Goal: Task Accomplishment & Management: Complete application form

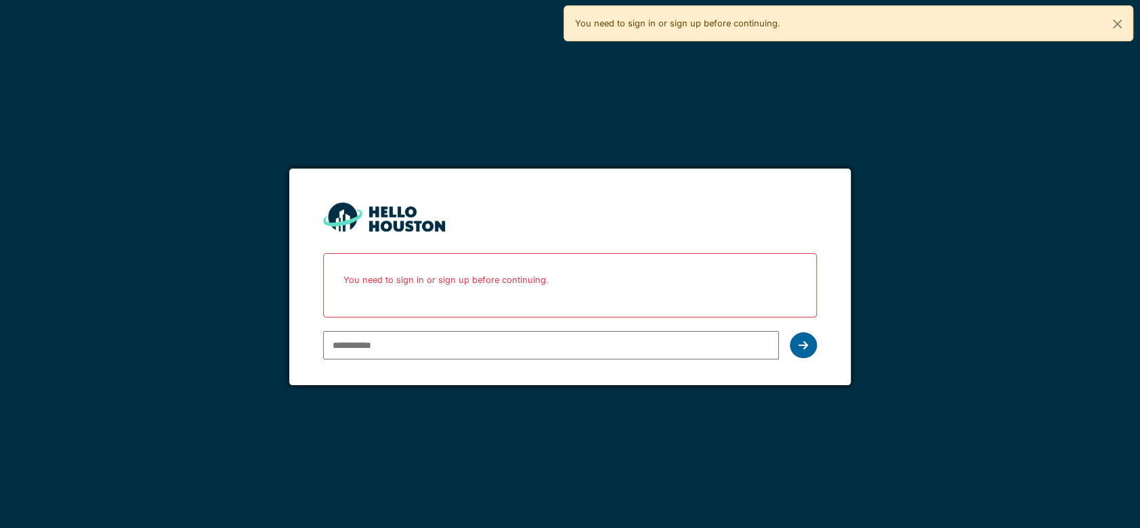
type input "**********"
click at [811, 341] on div at bounding box center [803, 346] width 27 height 26
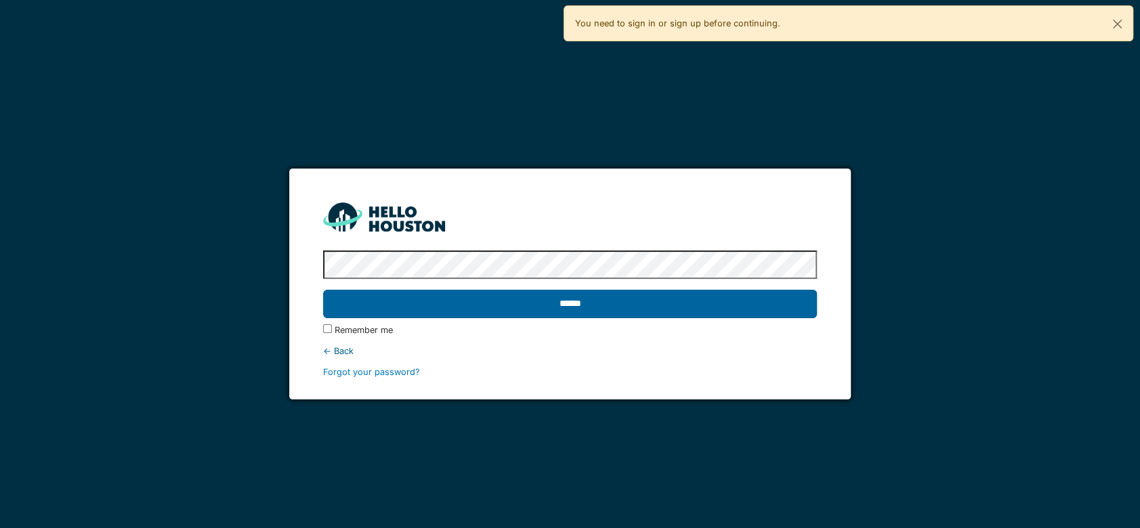
click at [641, 307] on input "******" at bounding box center [570, 304] width 494 height 28
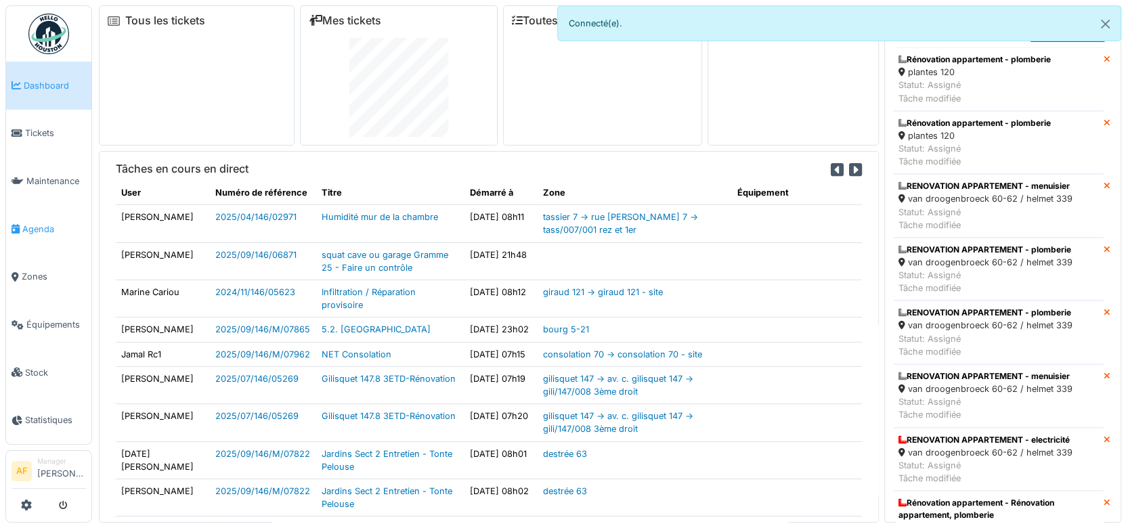
click at [34, 225] on span "Agenda" at bounding box center [54, 229] width 64 height 13
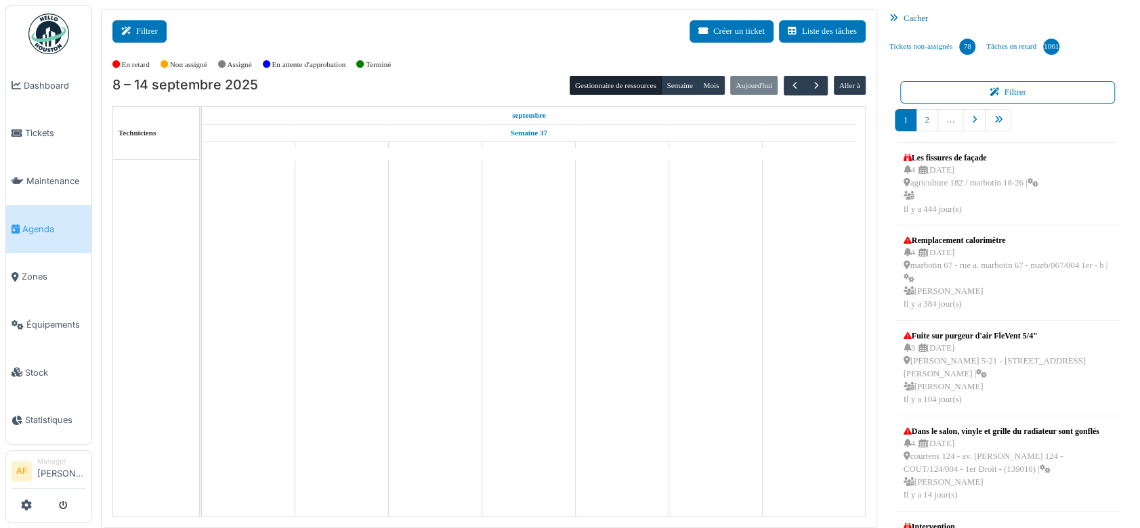
click at [152, 28] on button "Filtrer" at bounding box center [139, 31] width 54 height 22
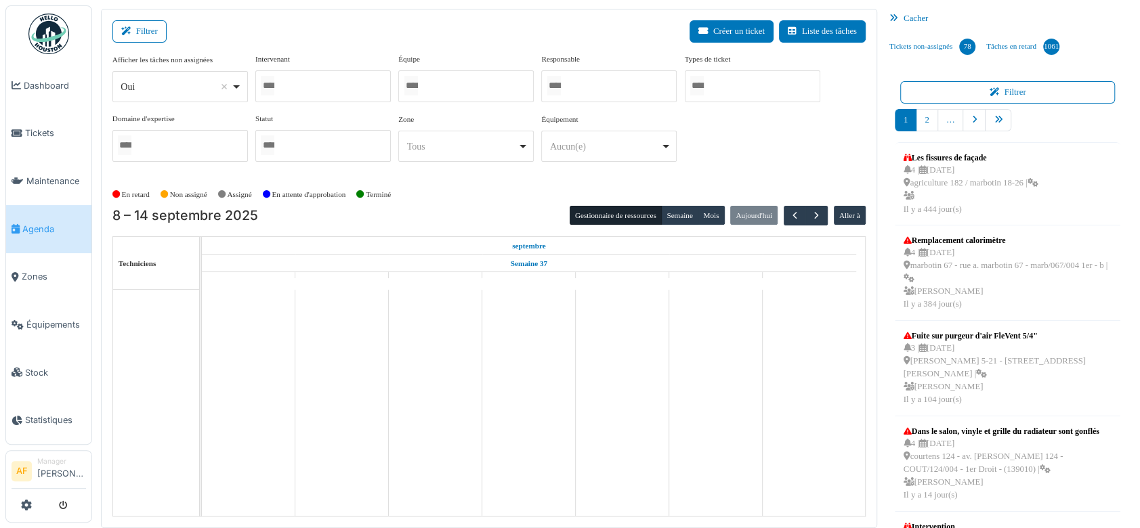
click at [296, 85] on div at bounding box center [322, 86] width 135 height 32
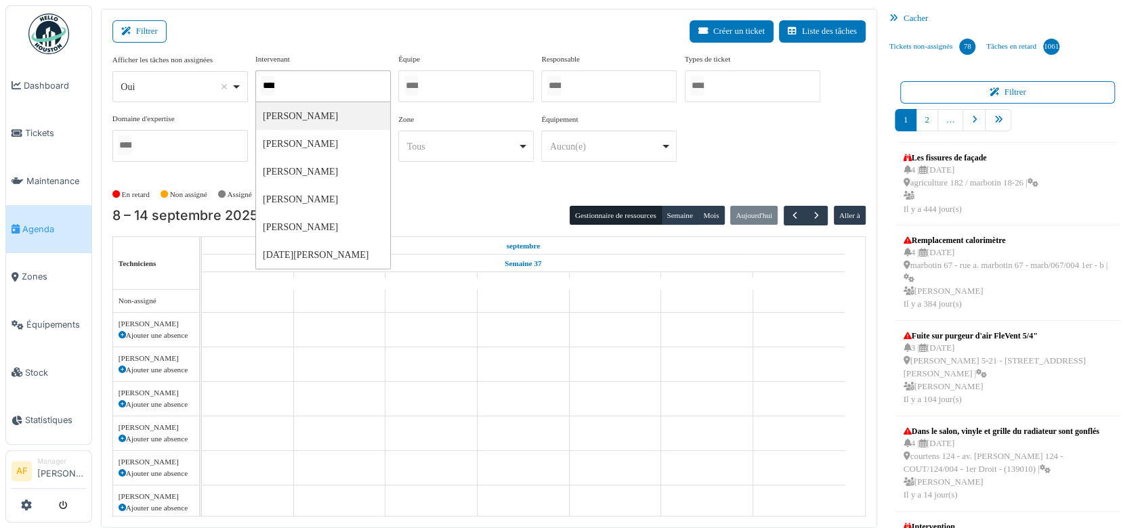
type input "*****"
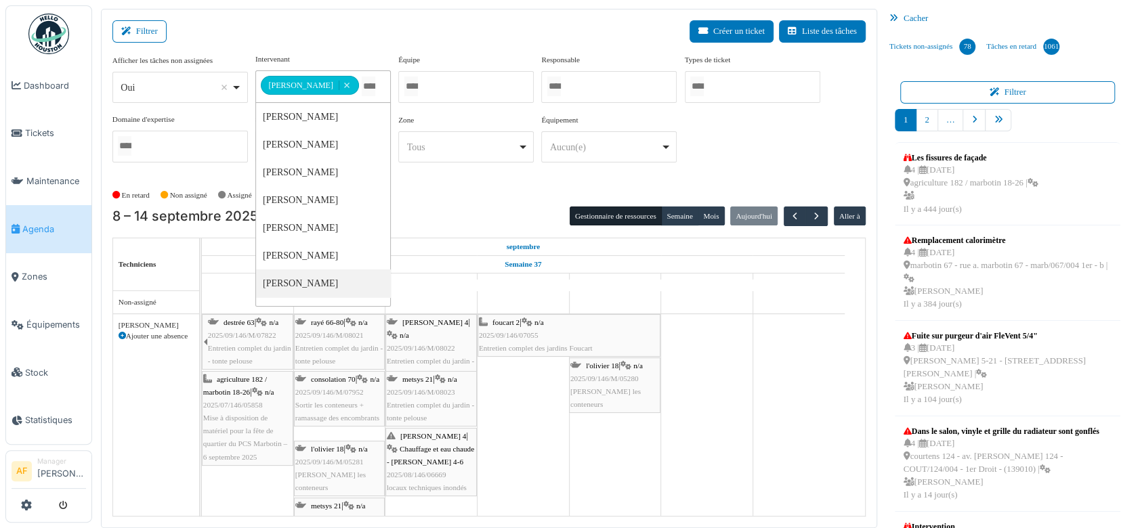
click at [245, 418] on span "Mise à disposition de matériel pour la fête de quartier du PCS Marbotin – 6 sep…" at bounding box center [245, 437] width 84 height 47
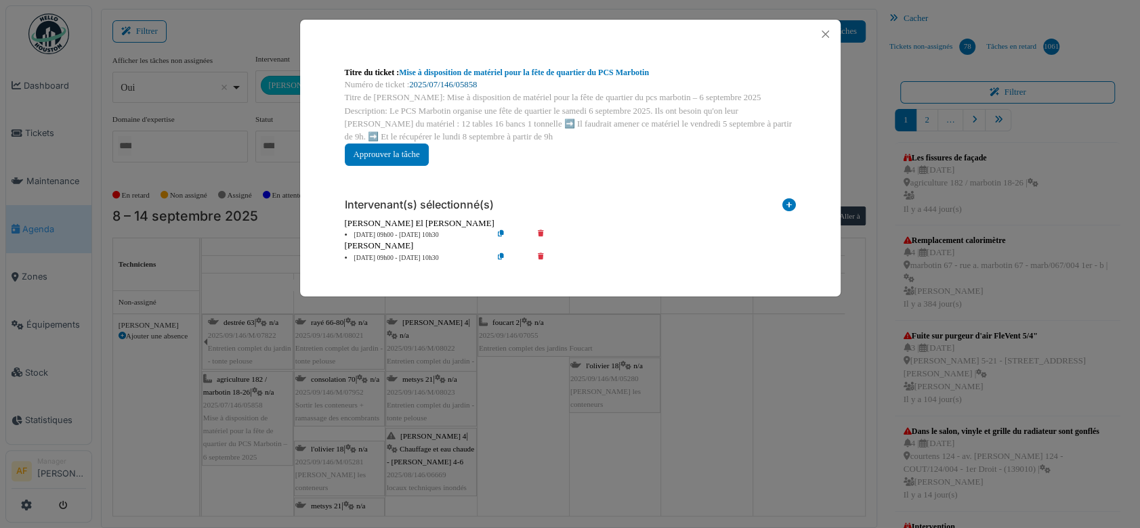
click at [463, 81] on link "2025/07/146/05858" at bounding box center [443, 84] width 68 height 9
click at [820, 35] on button "Close" at bounding box center [825, 34] width 18 height 18
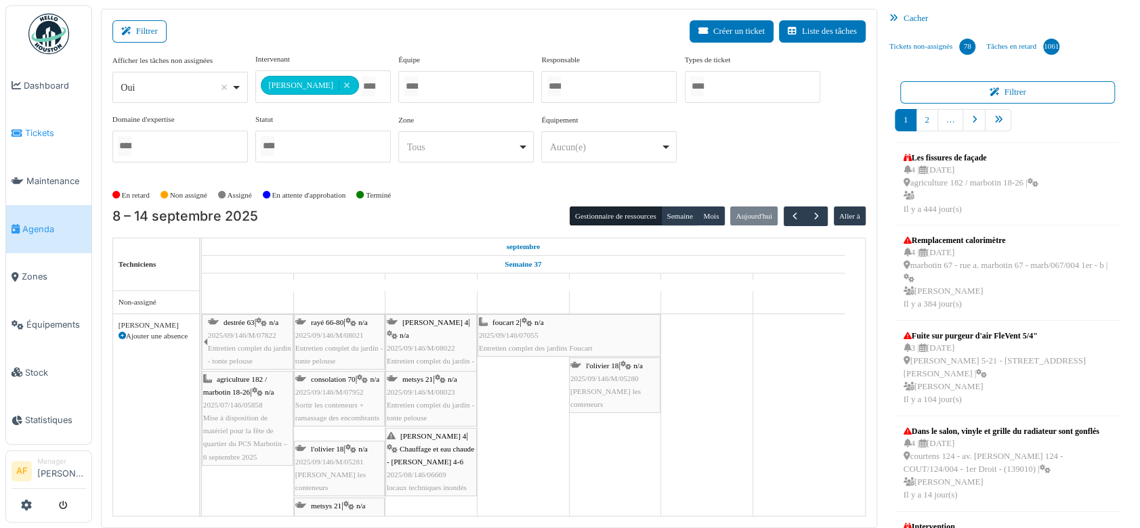
click at [38, 134] on span "Tickets" at bounding box center [55, 133] width 61 height 13
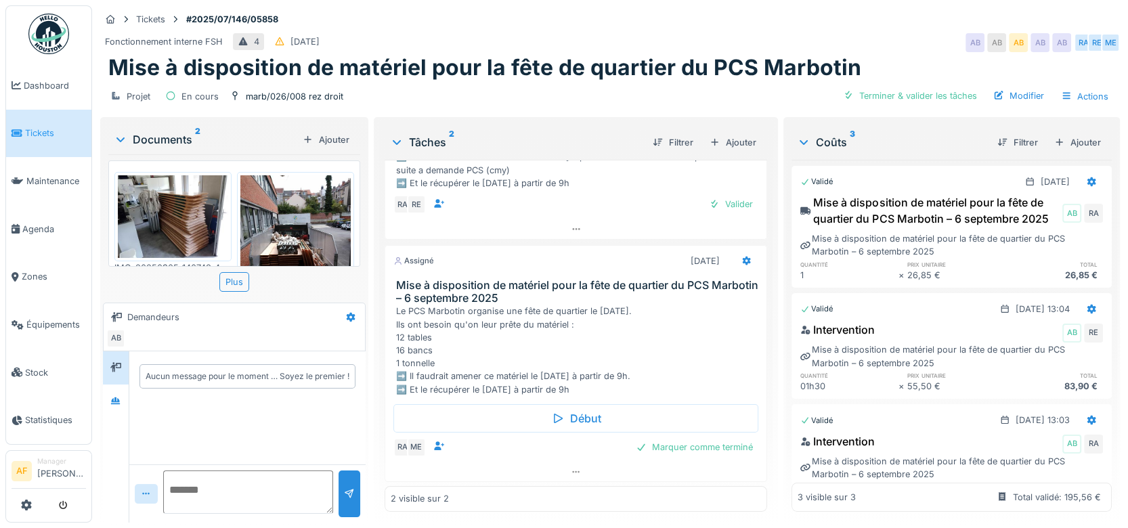
scroll to position [11, 0]
click at [742, 257] on icon at bounding box center [747, 261] width 11 height 9
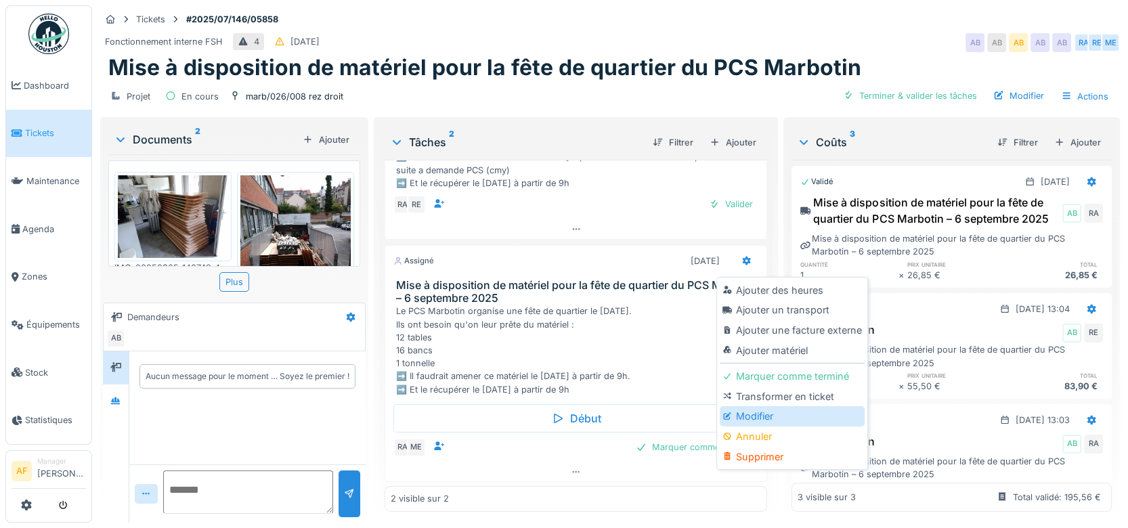
click at [769, 406] on div "Modifier" at bounding box center [792, 416] width 144 height 20
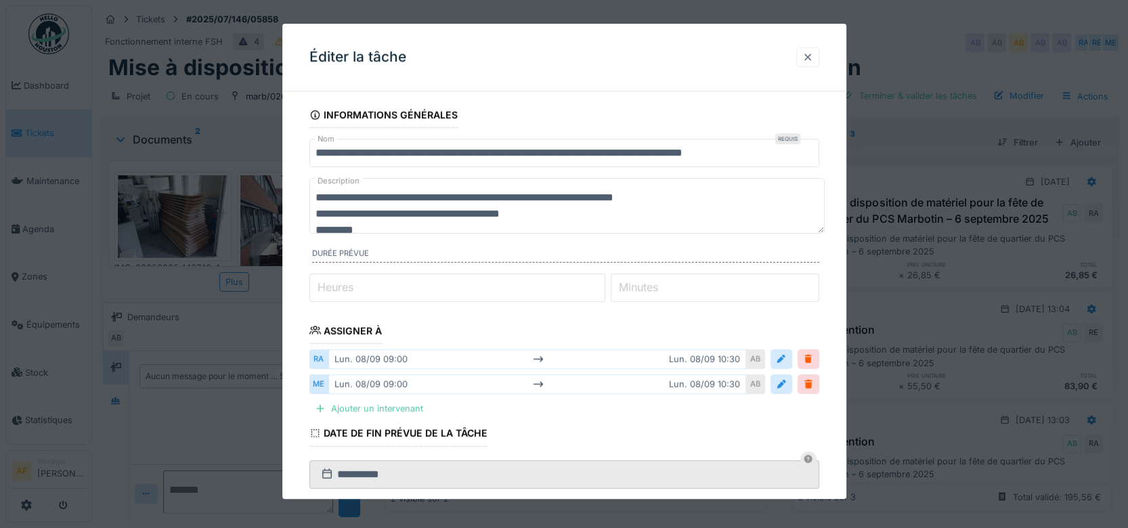
click at [813, 61] on div at bounding box center [808, 57] width 11 height 13
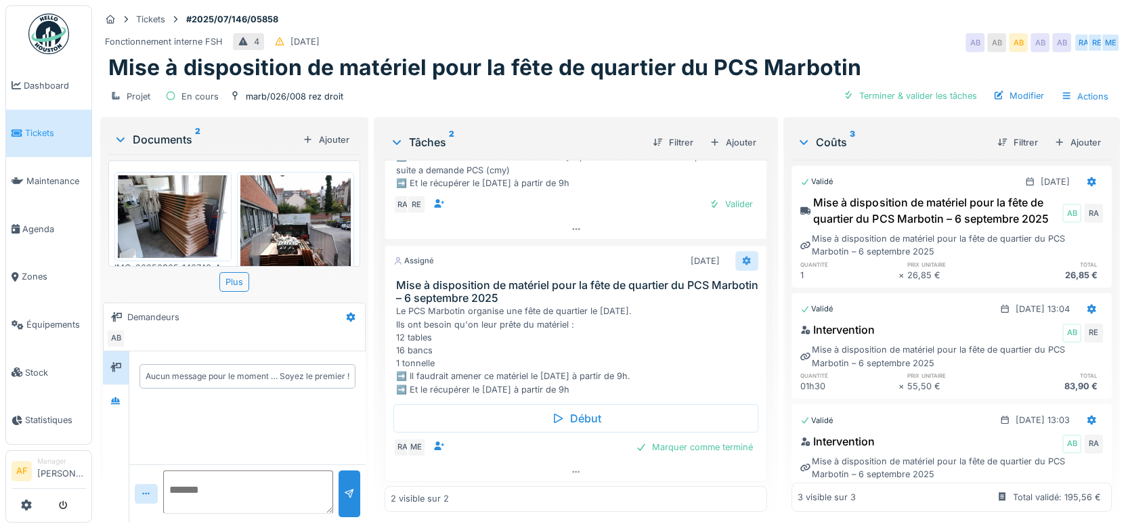
click at [743, 256] on icon at bounding box center [747, 260] width 9 height 9
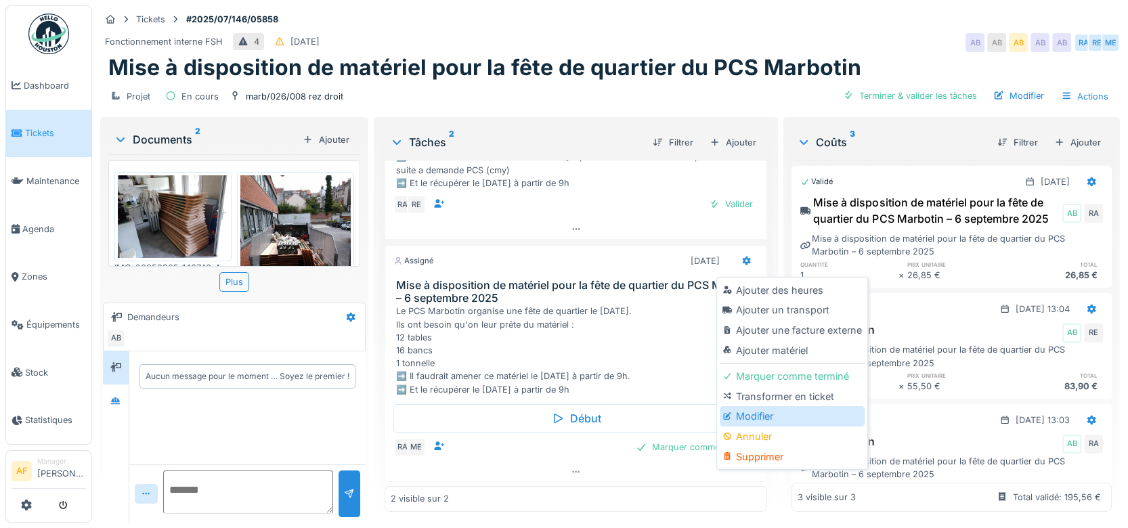
click at [821, 406] on div "Modifier" at bounding box center [792, 416] width 144 height 20
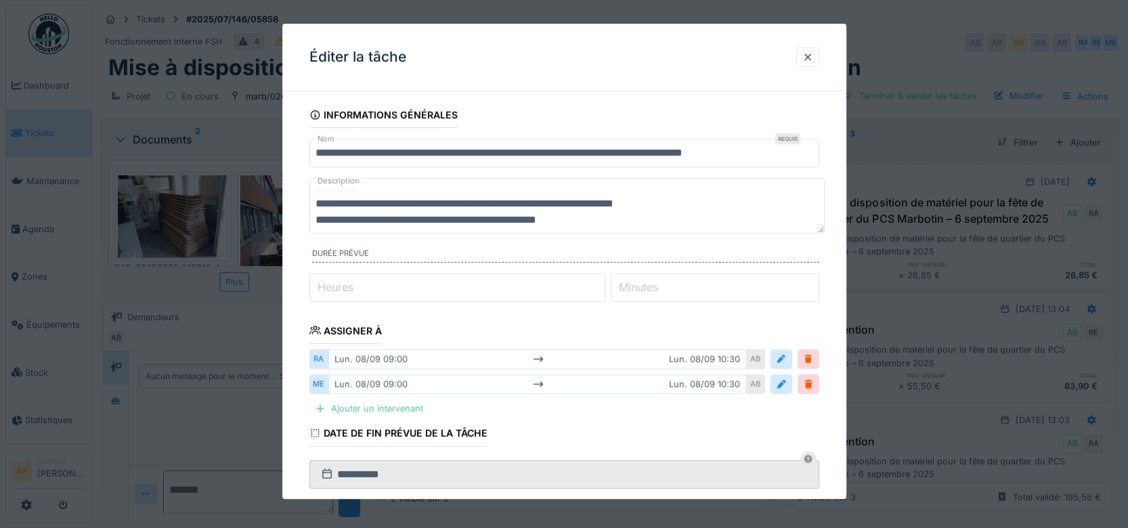
scroll to position [0, 0]
click at [596, 424] on fieldset "**********" at bounding box center [565, 409] width 510 height 615
click at [812, 51] on div at bounding box center [808, 57] width 11 height 13
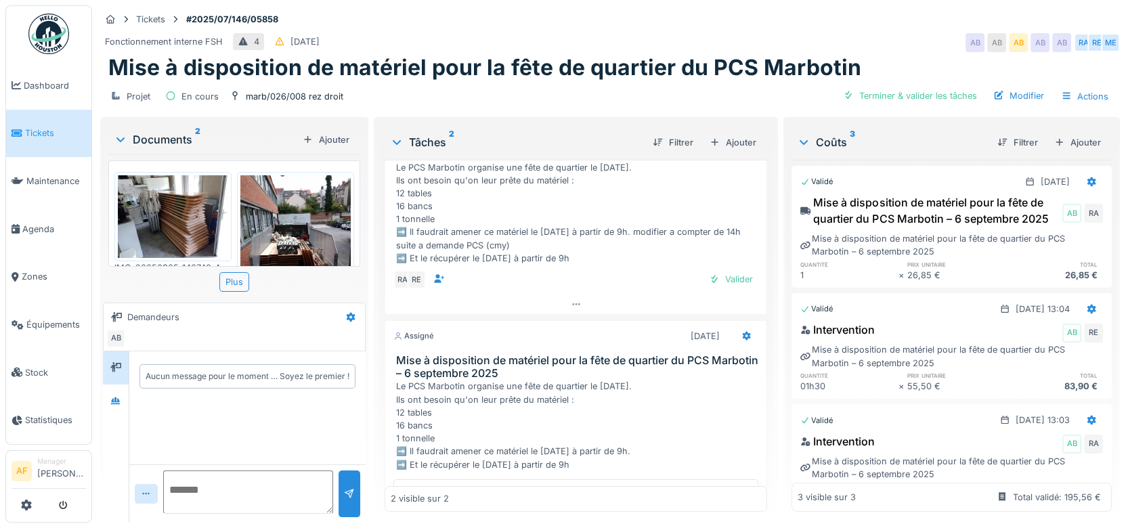
scroll to position [140, 0]
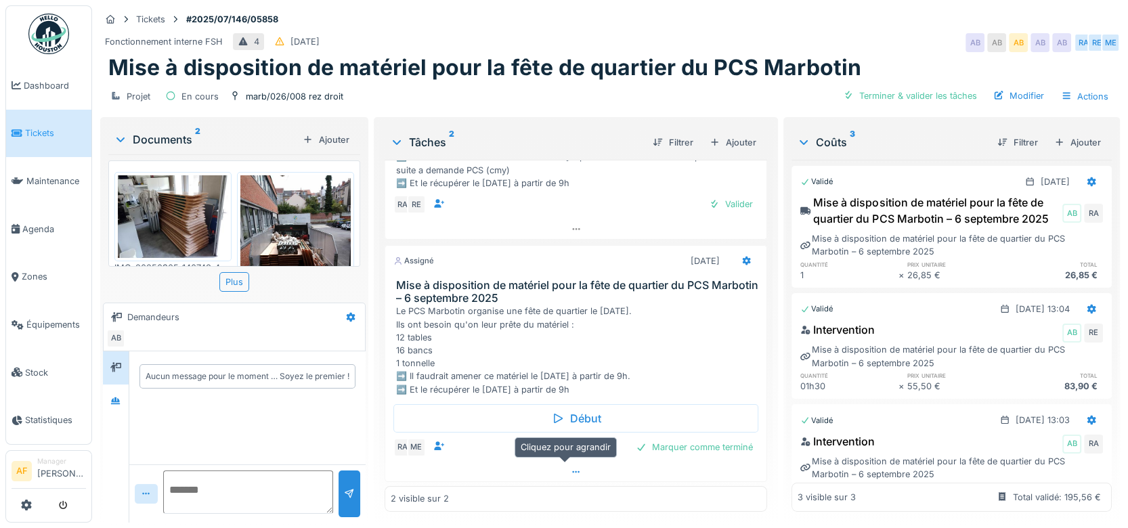
click at [506, 475] on div at bounding box center [576, 473] width 382 height 20
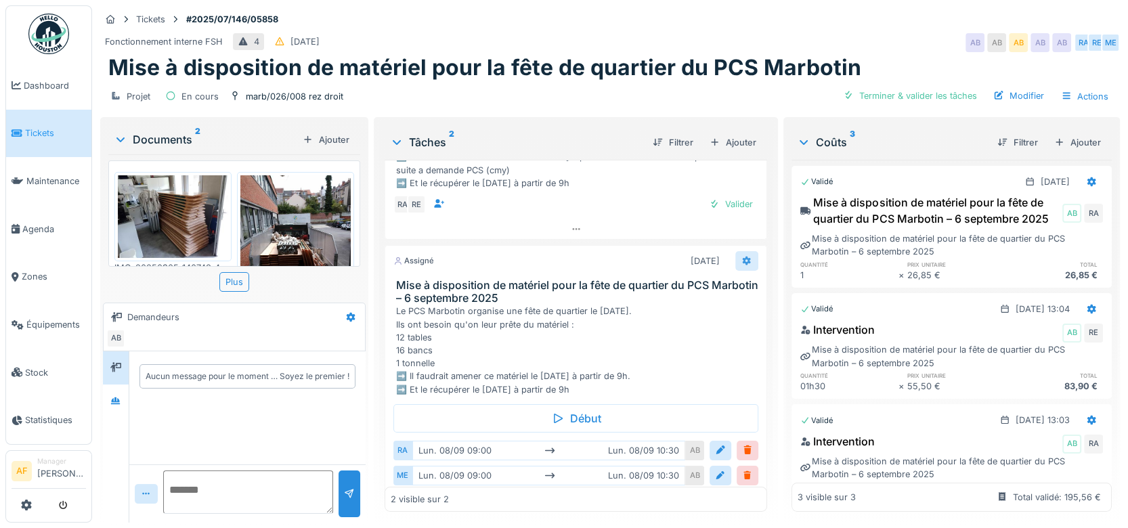
click at [742, 255] on div at bounding box center [747, 261] width 11 height 13
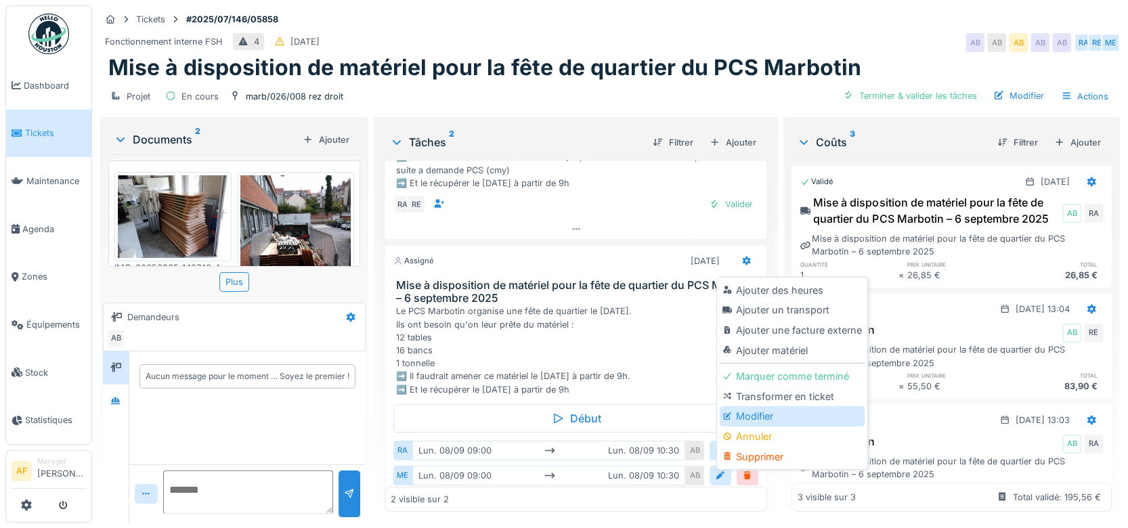
click at [786, 406] on div "Modifier" at bounding box center [792, 416] width 144 height 20
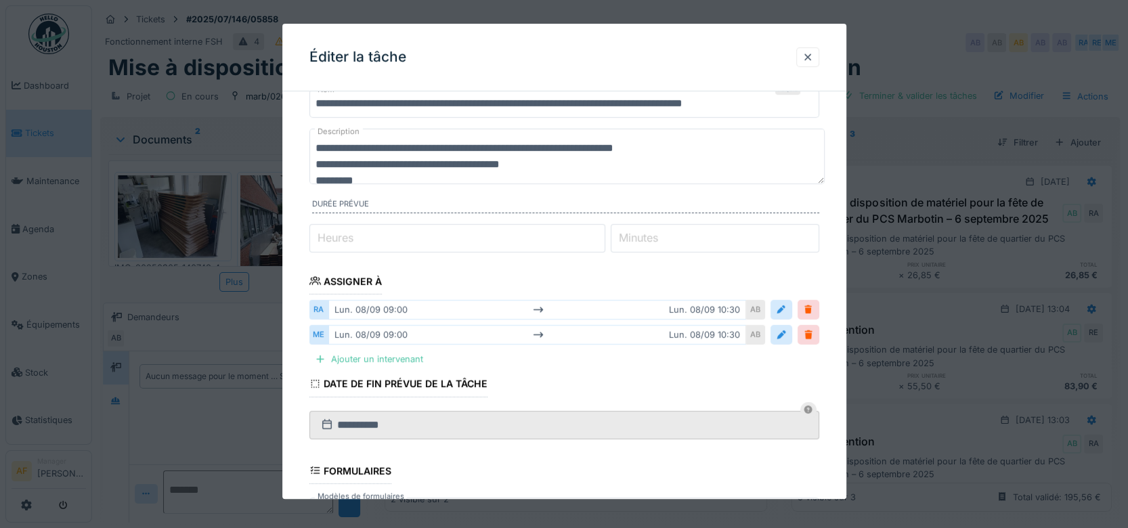
scroll to position [75, 0]
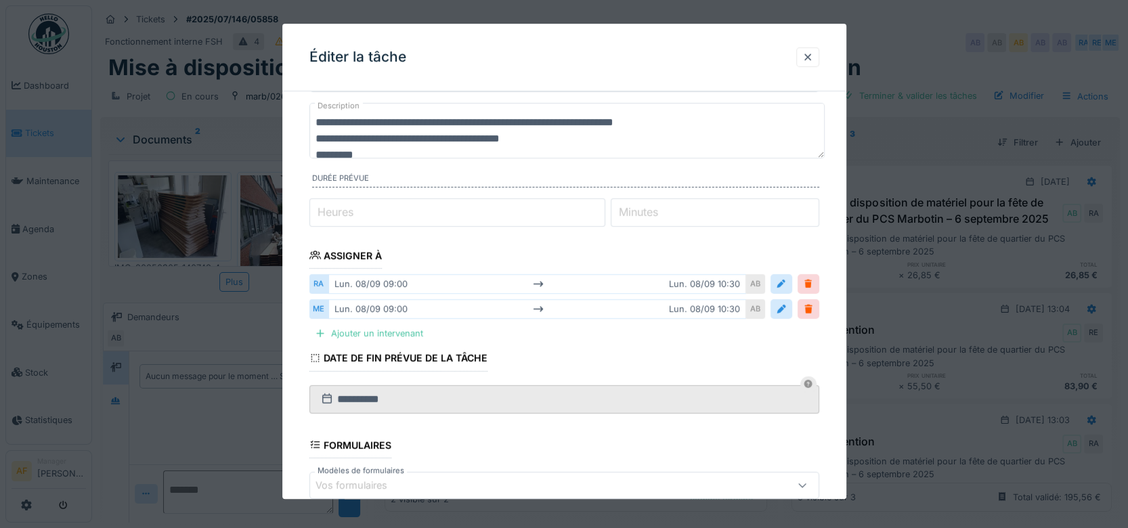
click at [716, 428] on fieldset "**********" at bounding box center [565, 334] width 510 height 615
click at [582, 255] on fieldset "**********" at bounding box center [565, 334] width 510 height 615
click at [813, 60] on div at bounding box center [808, 57] width 11 height 13
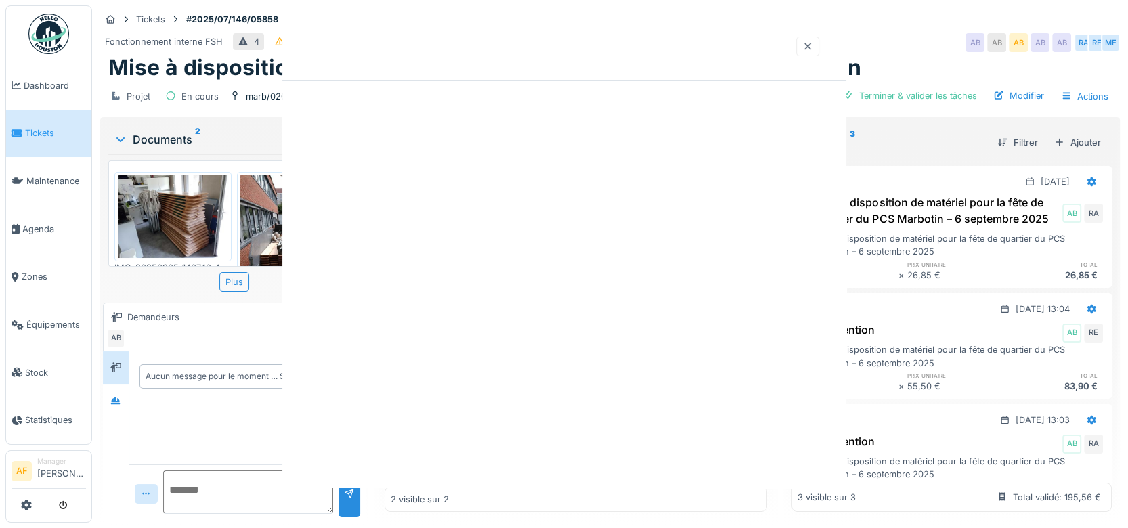
scroll to position [0, 0]
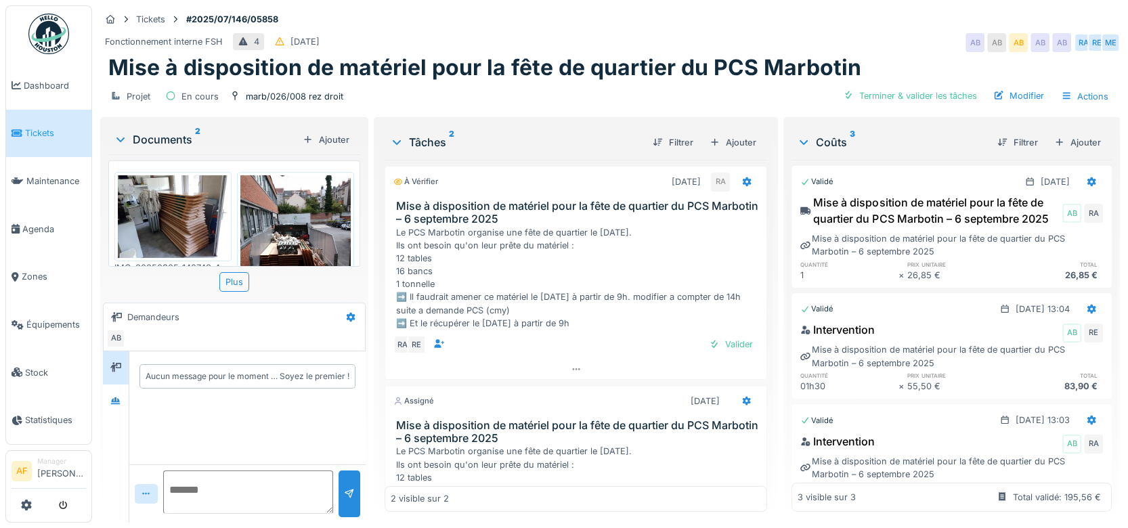
scroll to position [140, 0]
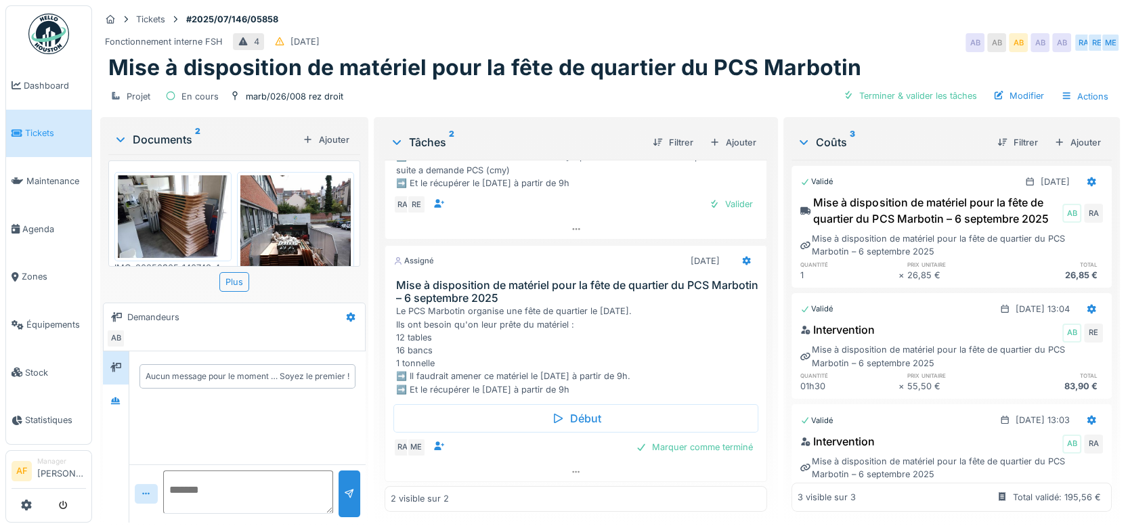
click at [617, 339] on div "Le PCS Marbotin organise une fête de quartier le [DATE]. Ils ont besoin qu'on l…" at bounding box center [579, 350] width 366 height 91
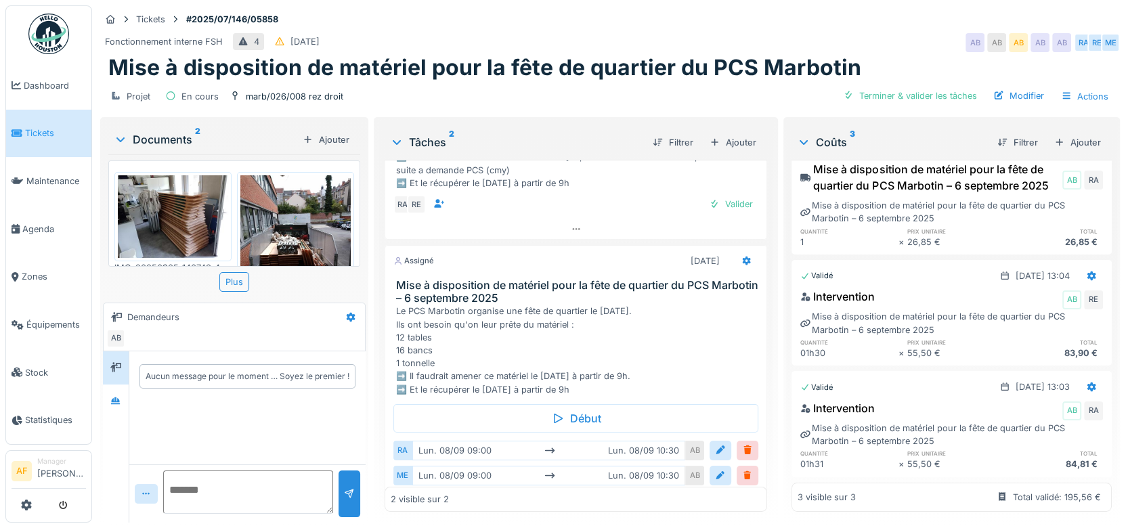
scroll to position [70, 0]
click at [723, 324] on div "Le PCS Marbotin organise une fête de quartier le [DATE]. Ils ont besoin qu'on l…" at bounding box center [579, 350] width 366 height 91
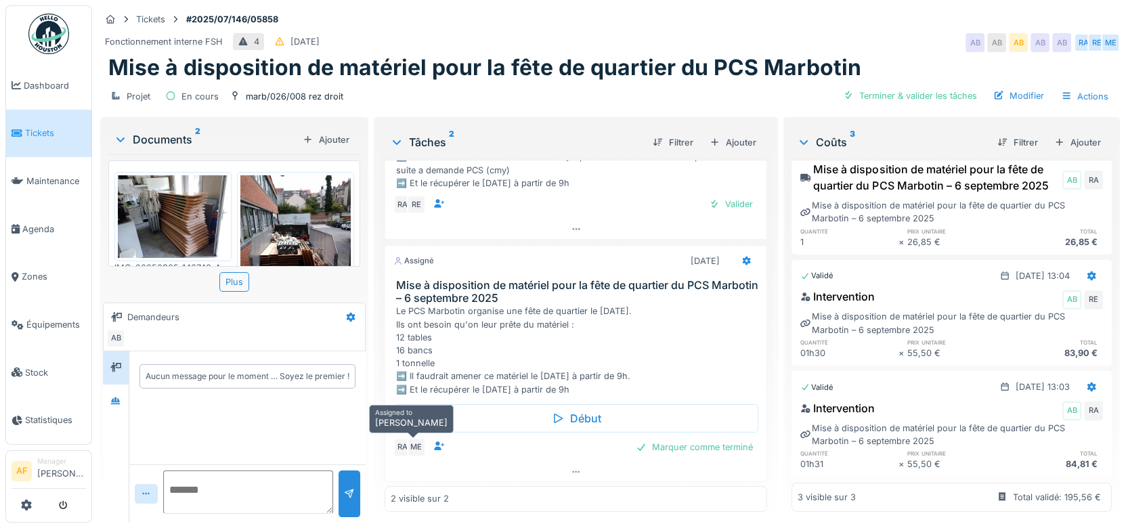
click at [409, 438] on div "ME" at bounding box center [416, 447] width 19 height 19
click at [571, 468] on icon at bounding box center [576, 472] width 11 height 9
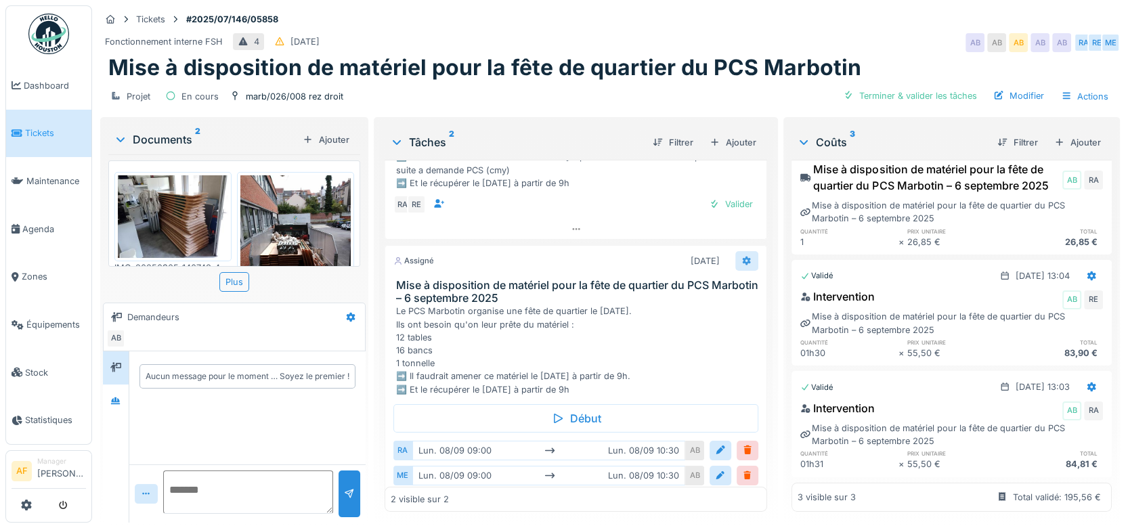
click at [742, 255] on div at bounding box center [747, 261] width 11 height 13
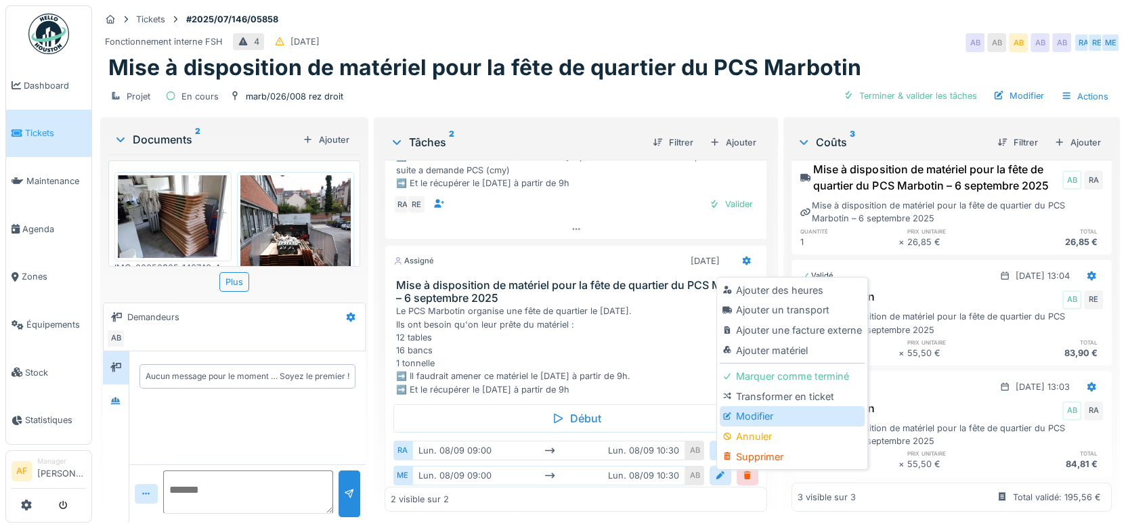
click at [790, 406] on div "Modifier" at bounding box center [792, 416] width 144 height 20
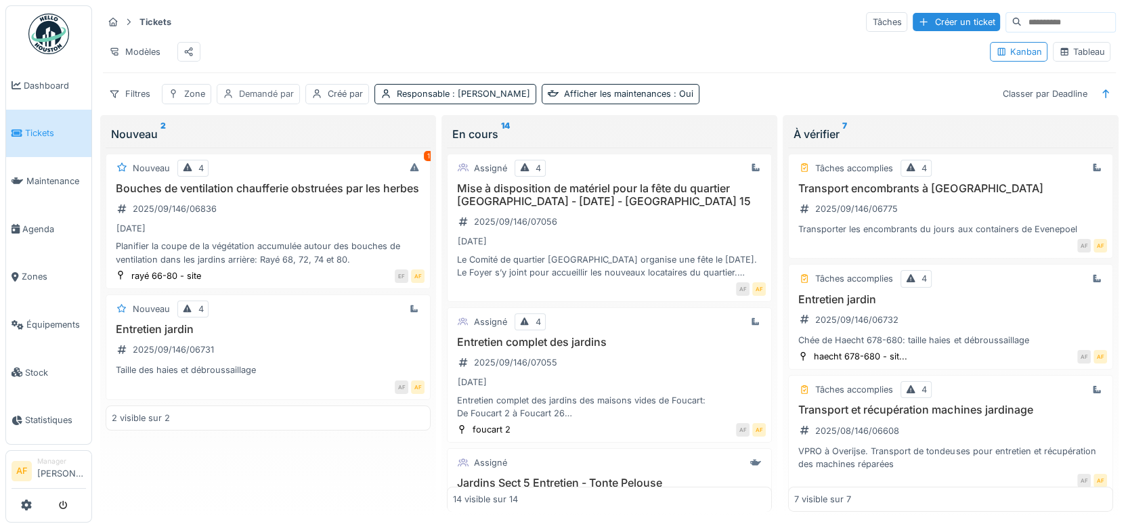
click at [286, 100] on div "Demandé par" at bounding box center [266, 93] width 55 height 13
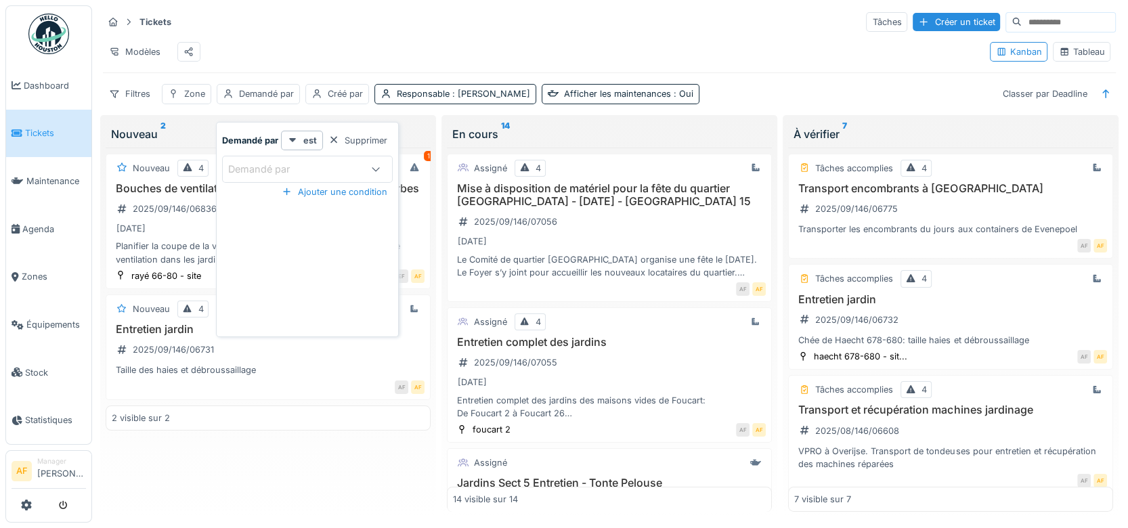
click at [297, 171] on div "Demandé par" at bounding box center [268, 169] width 81 height 15
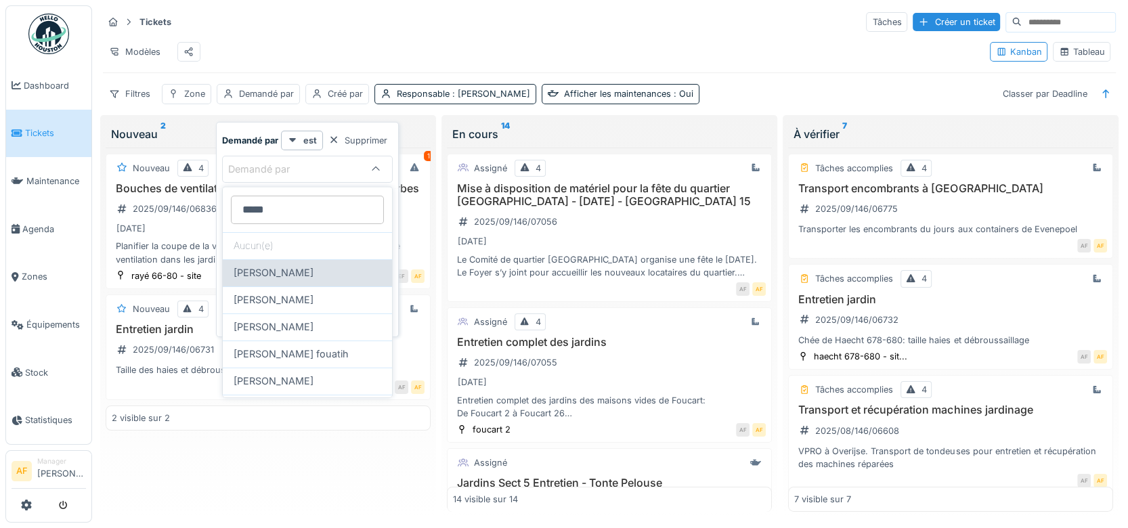
type par_U5MjU "*****"
click at [293, 266] on span "[PERSON_NAME]" at bounding box center [274, 273] width 80 height 15
type input "****"
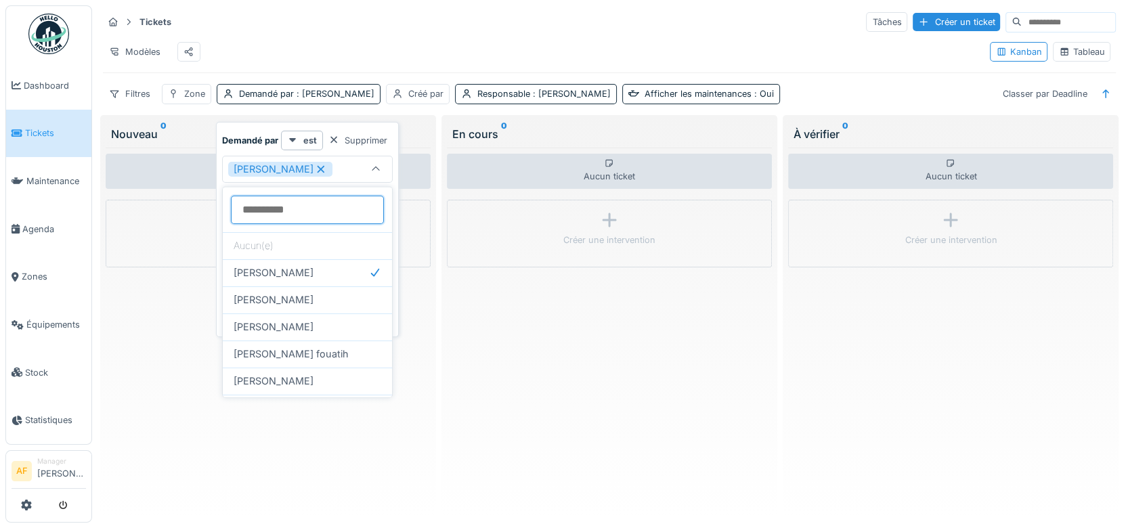
click at [271, 209] on par_U5MjU at bounding box center [307, 210] width 153 height 28
click at [314, 211] on par_U5MjU at bounding box center [307, 210] width 153 height 28
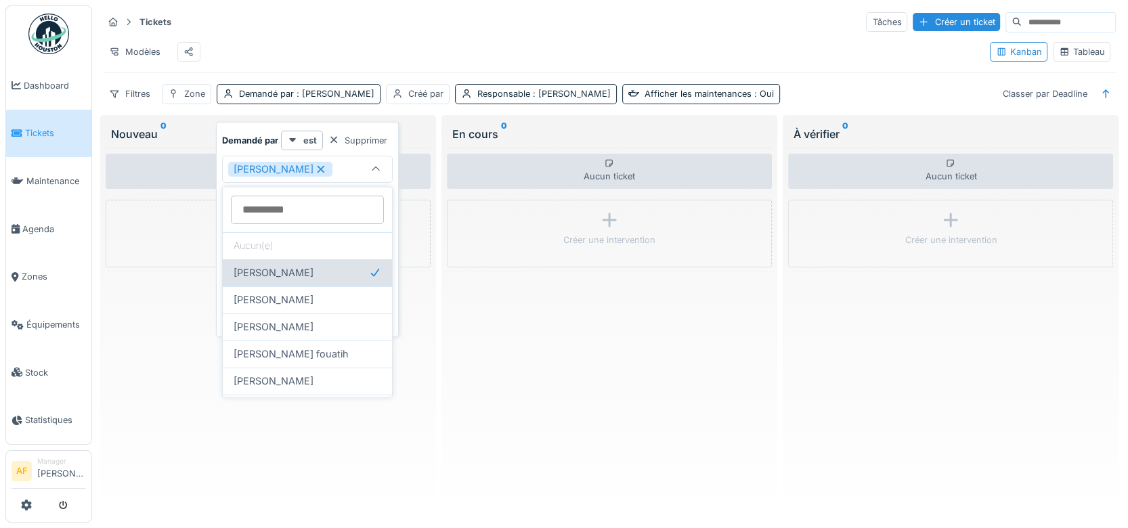
click at [278, 270] on span "Ahmed Belhajji" at bounding box center [274, 273] width 80 height 15
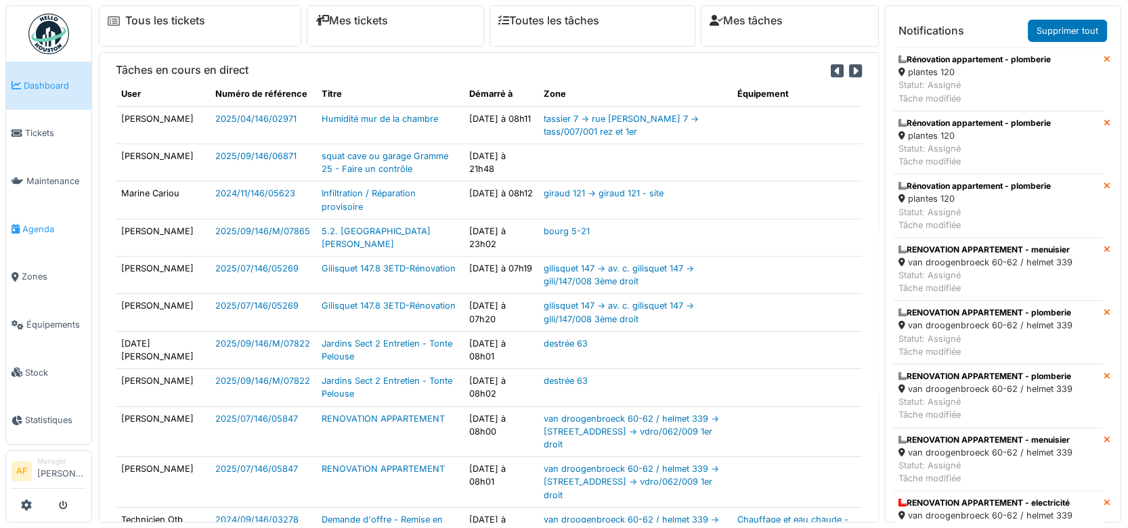
click at [43, 223] on span "Agenda" at bounding box center [54, 229] width 64 height 13
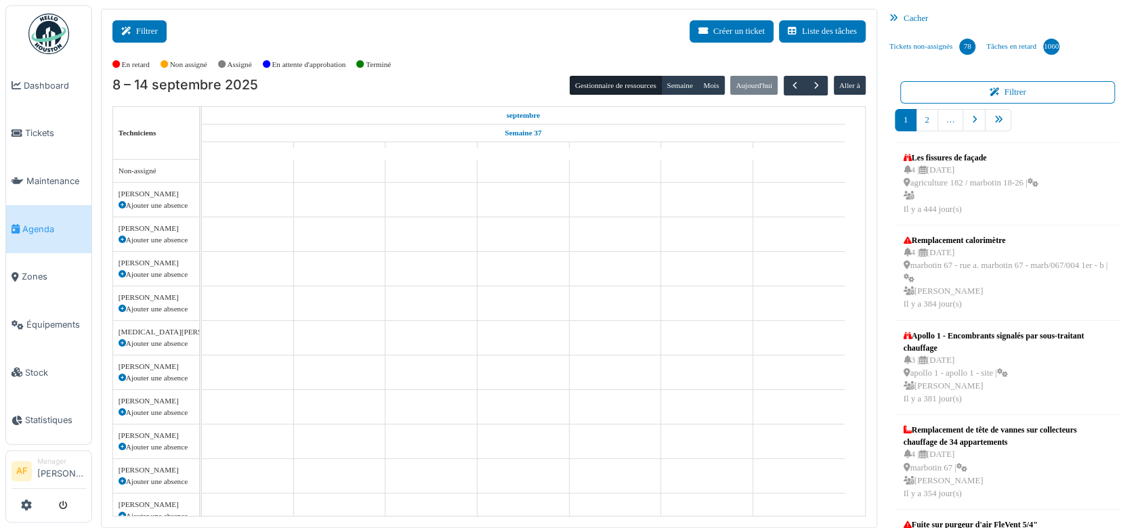
click at [148, 28] on button "Filtrer" at bounding box center [139, 31] width 54 height 22
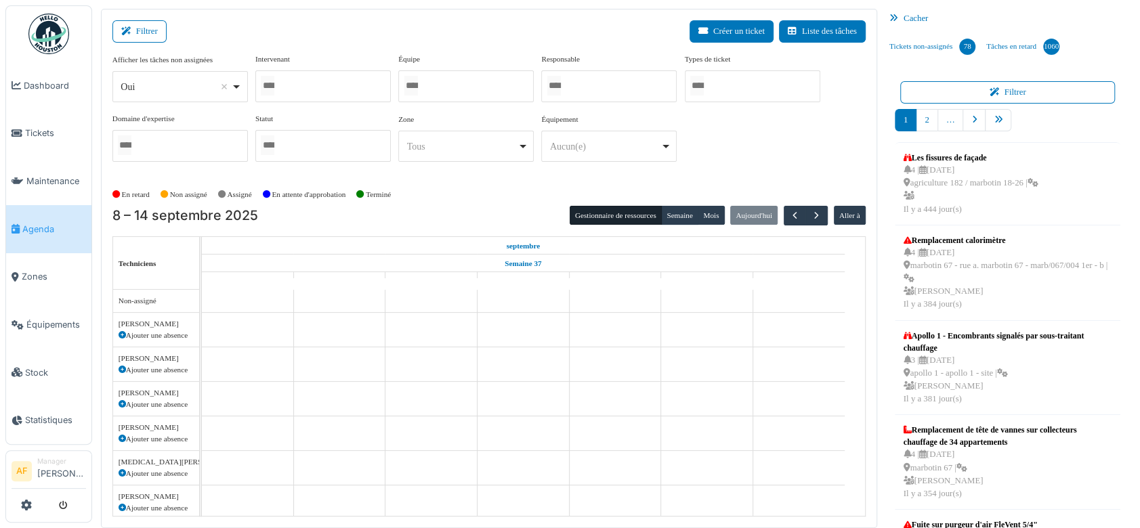
click at [316, 83] on div at bounding box center [322, 86] width 135 height 32
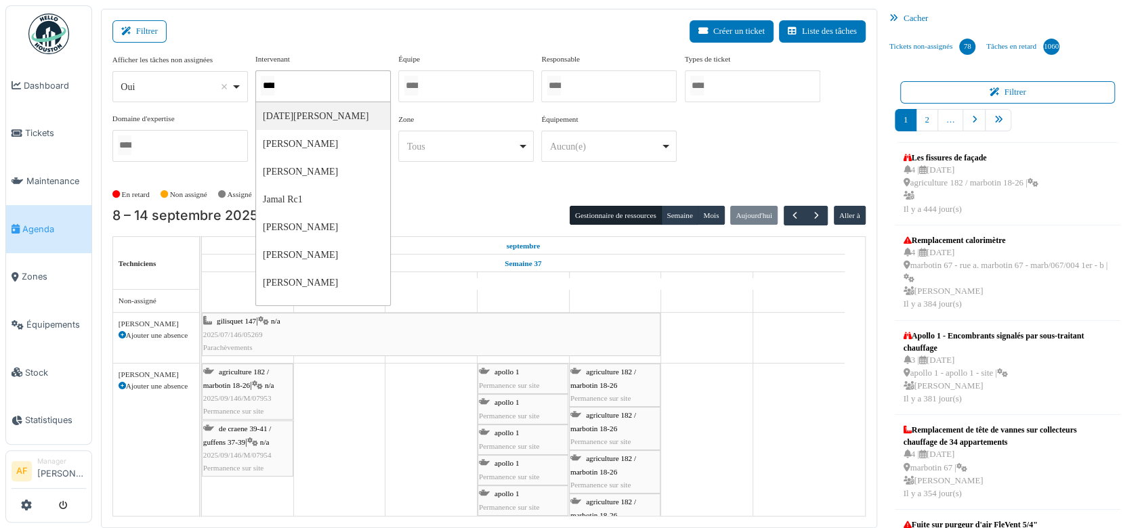
type input "*****"
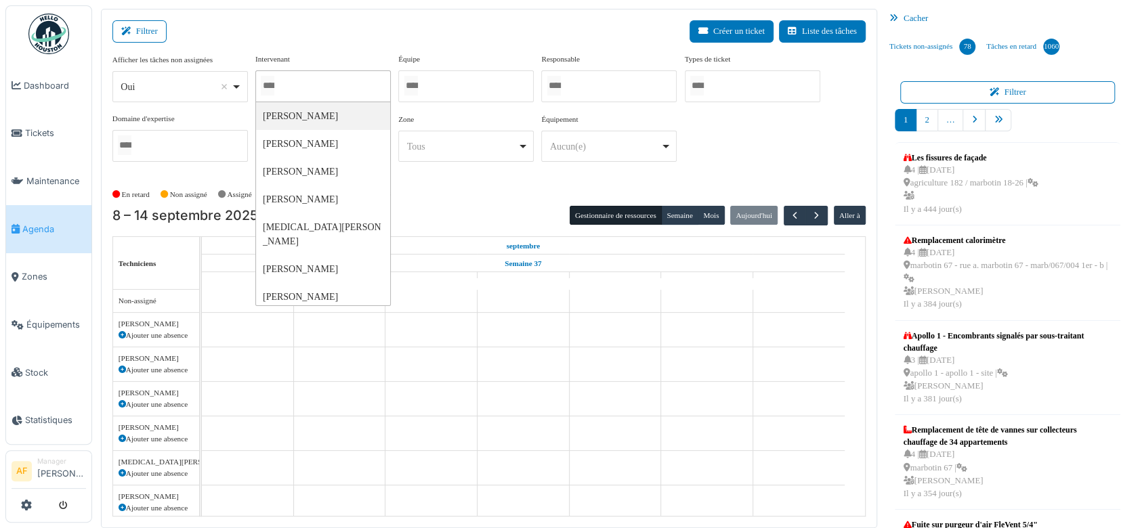
click at [331, 83] on div at bounding box center [322, 86] width 135 height 32
type input "*****"
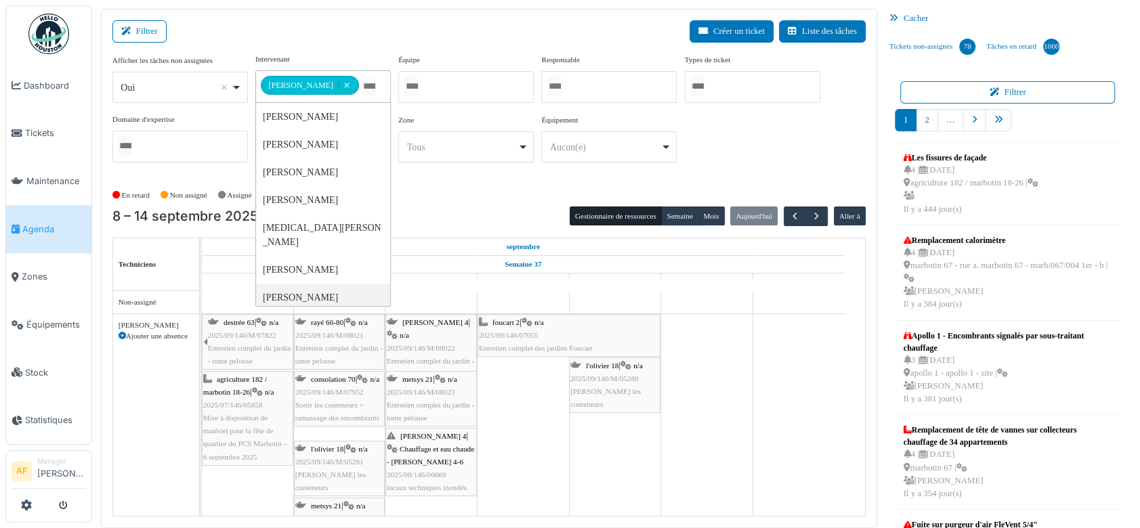
click at [242, 402] on span "2025/07/146/05858" at bounding box center [233, 405] width 60 height 8
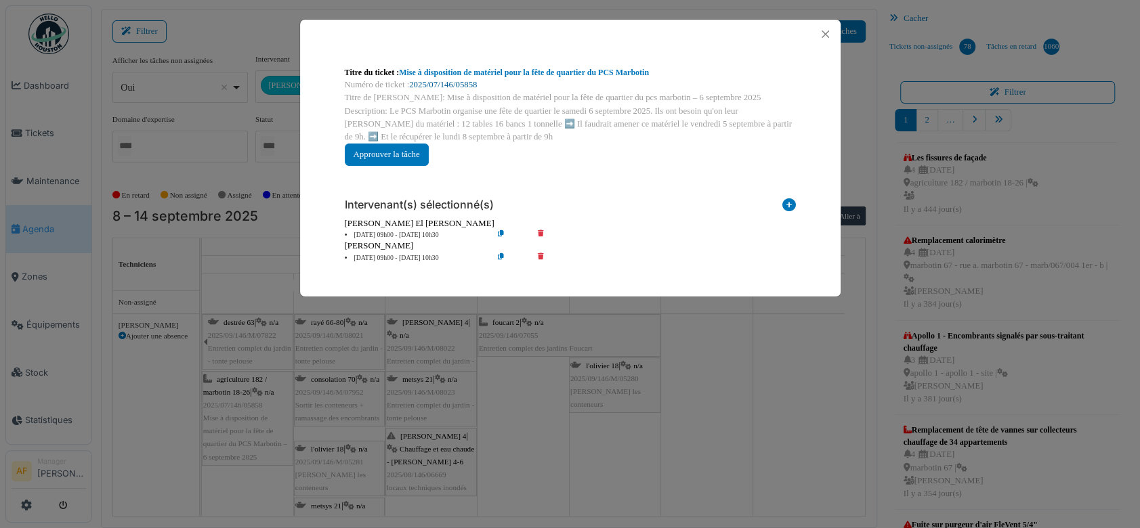
click at [450, 81] on link "2025/07/146/05858" at bounding box center [443, 84] width 68 height 9
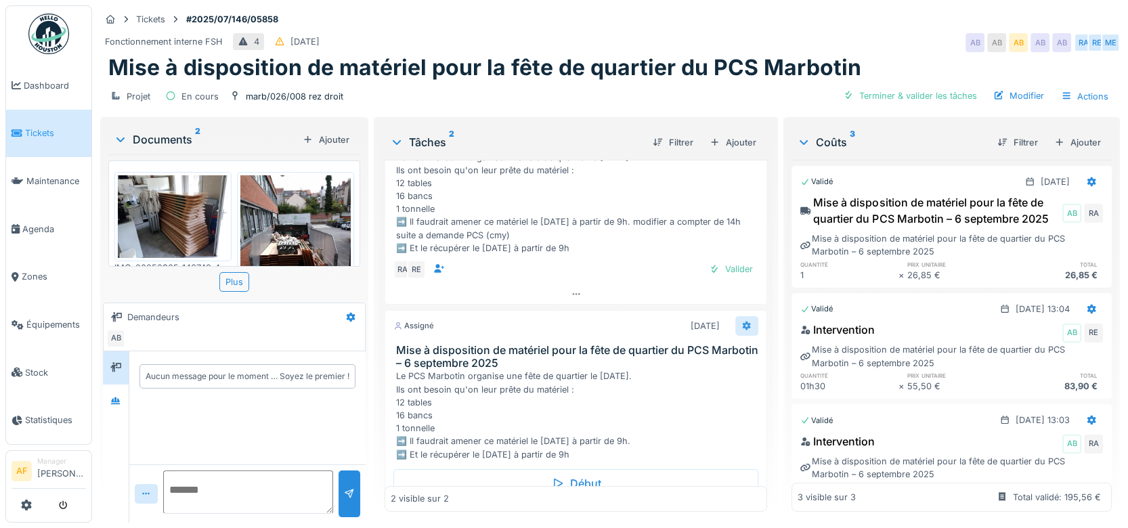
click at [742, 322] on icon at bounding box center [747, 326] width 11 height 9
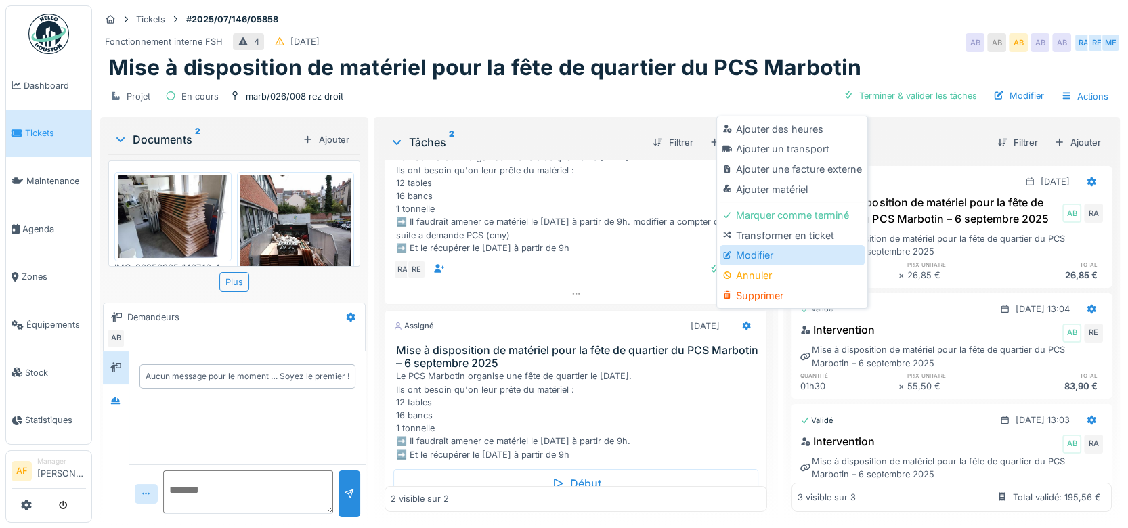
click at [818, 255] on div "Modifier" at bounding box center [792, 255] width 144 height 20
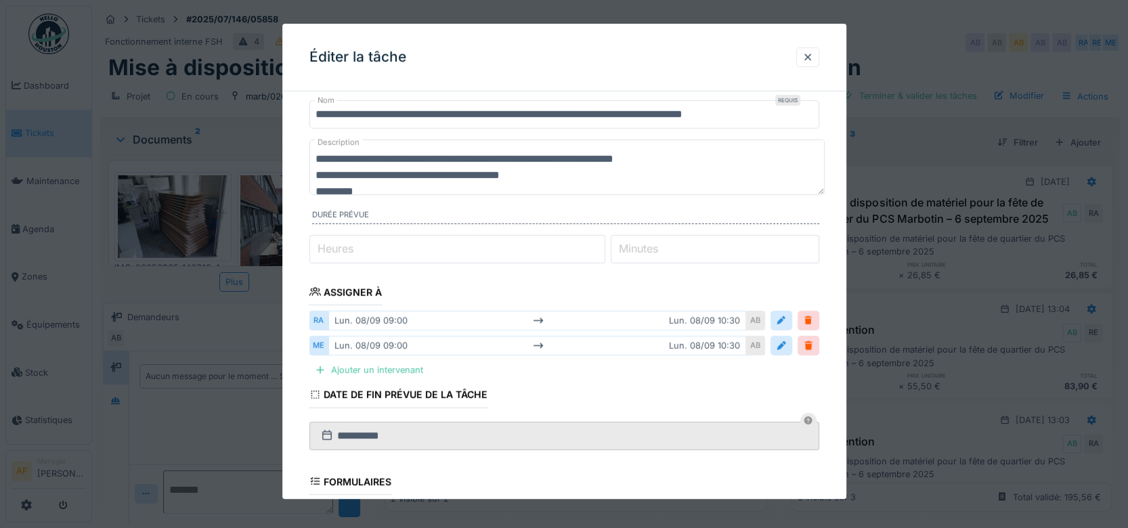
scroll to position [75, 0]
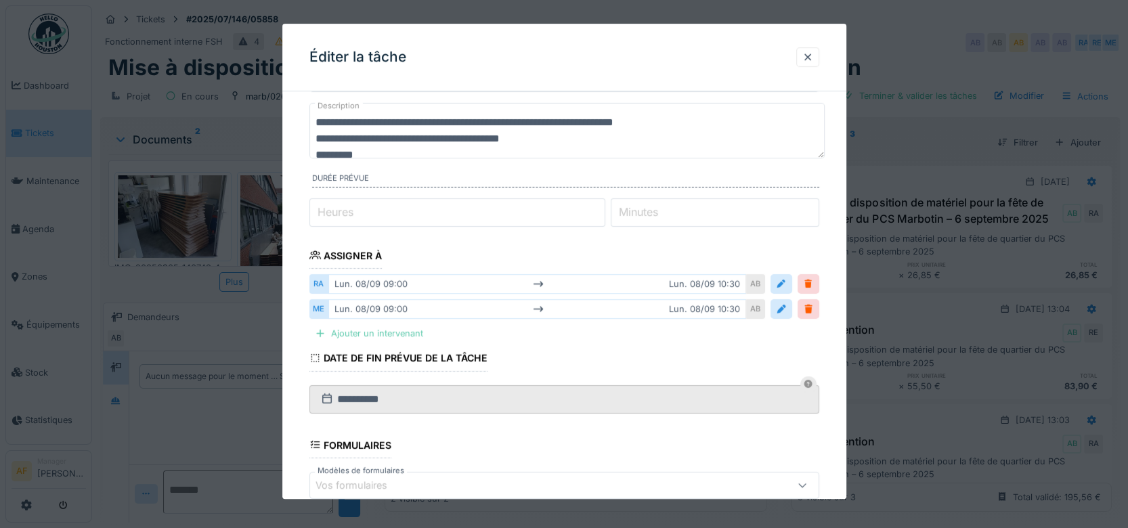
click at [383, 335] on div "Ajouter un intervenant" at bounding box center [369, 333] width 119 height 18
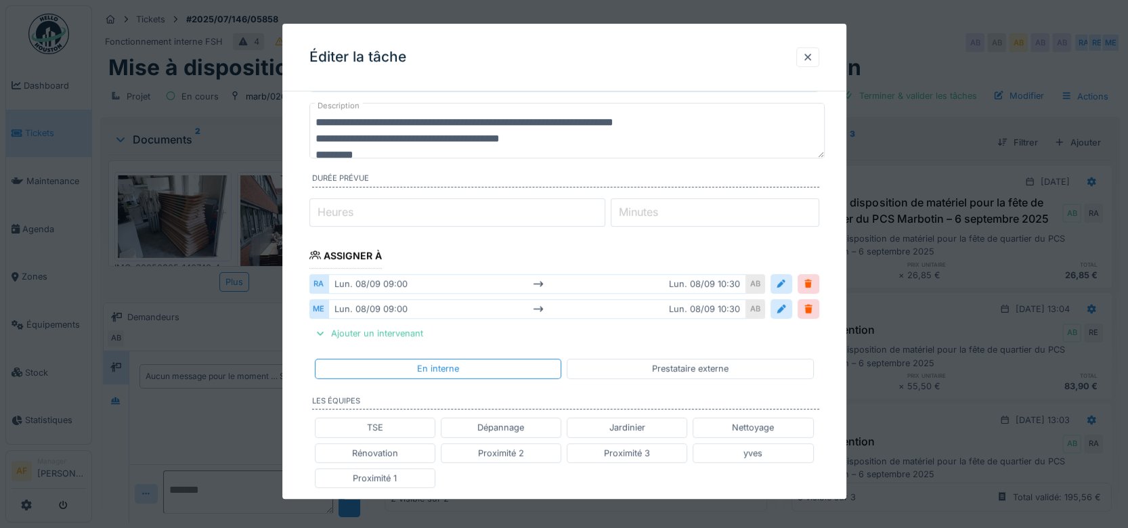
click at [643, 429] on div "Jardinier" at bounding box center [628, 428] width 36 height 13
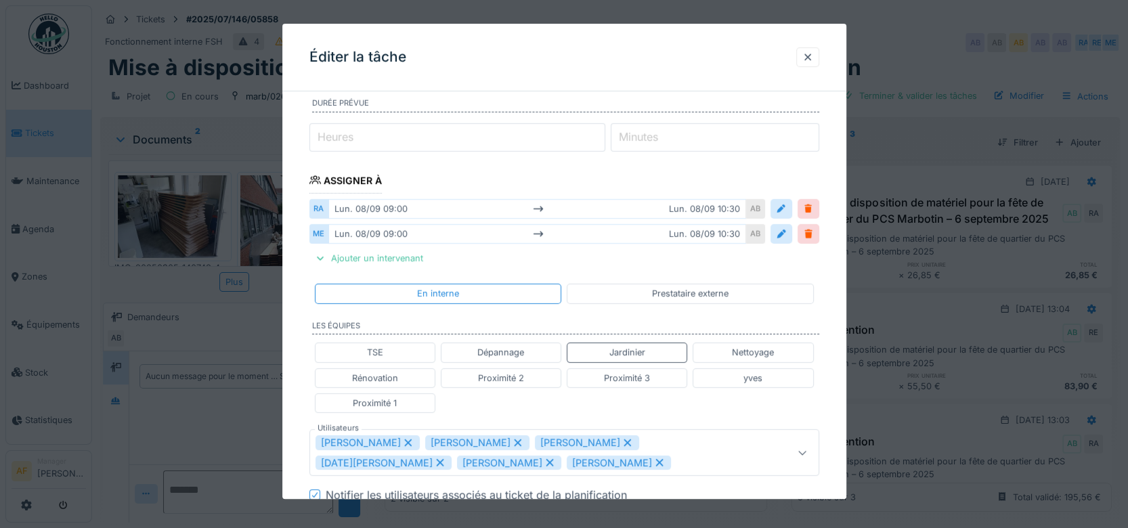
click at [517, 444] on icon at bounding box center [518, 442] width 12 height 9
click at [514, 442] on icon at bounding box center [517, 443] width 7 height 7
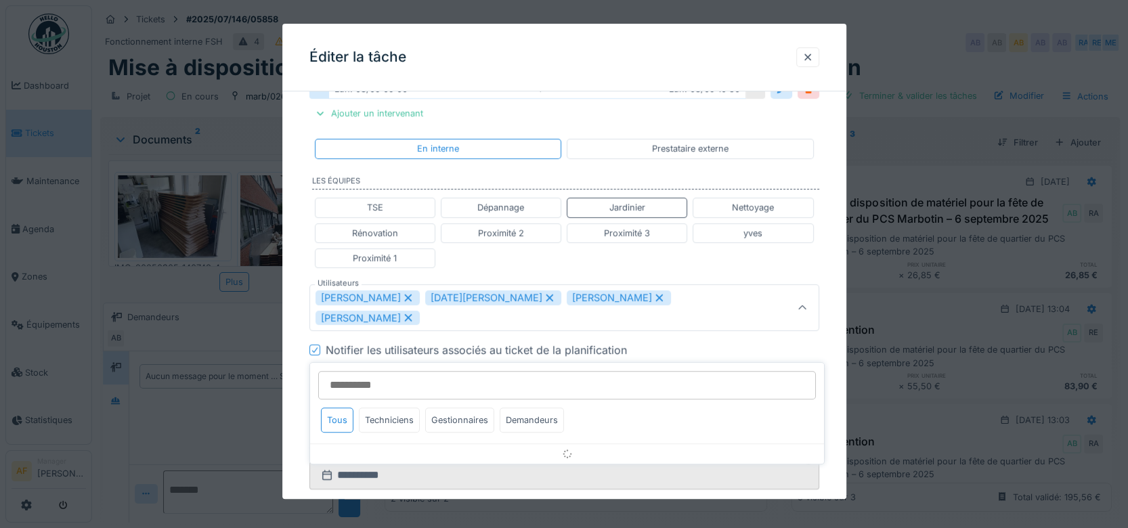
scroll to position [331, 0]
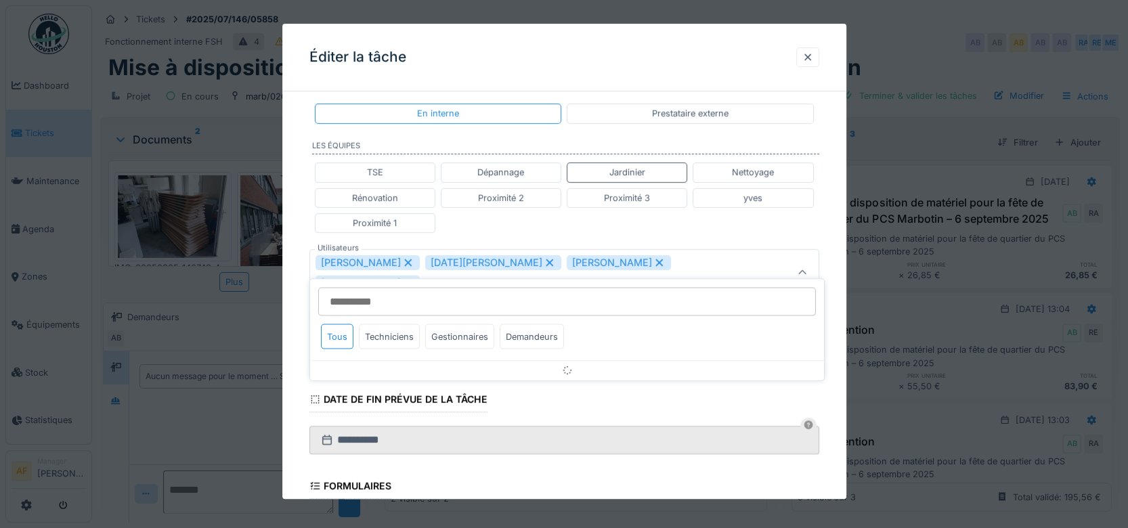
click at [654, 262] on icon at bounding box center [660, 262] width 12 height 9
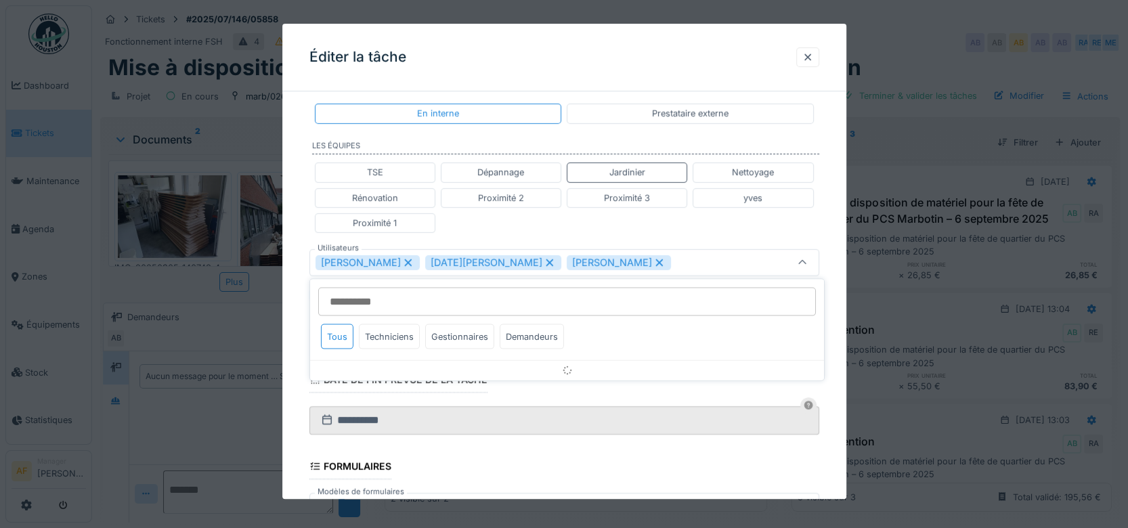
click at [654, 261] on icon at bounding box center [660, 262] width 12 height 9
type input "**********"
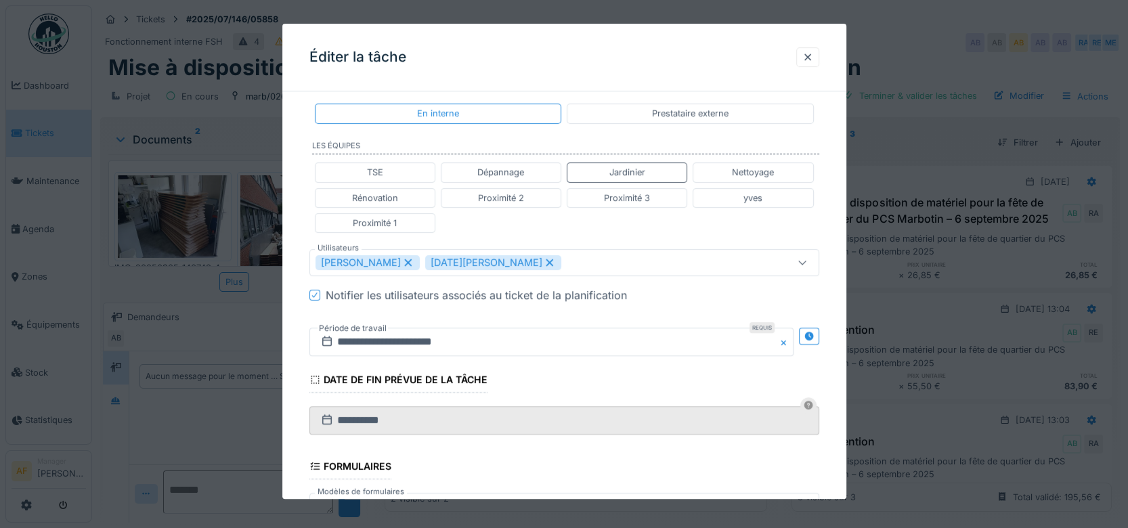
click at [645, 54] on div "Éditer la tâche" at bounding box center [564, 58] width 564 height 68
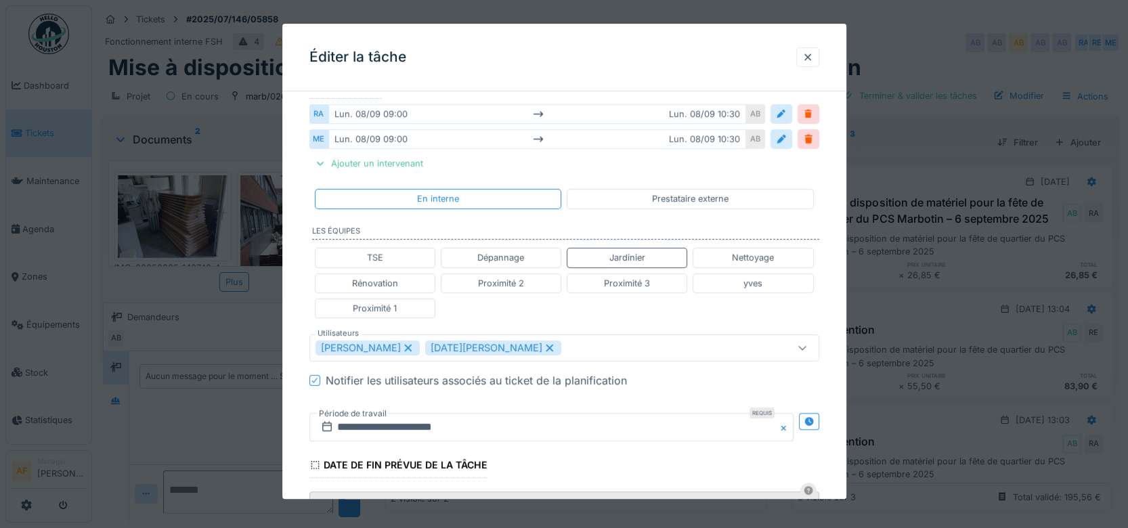
scroll to position [179, 0]
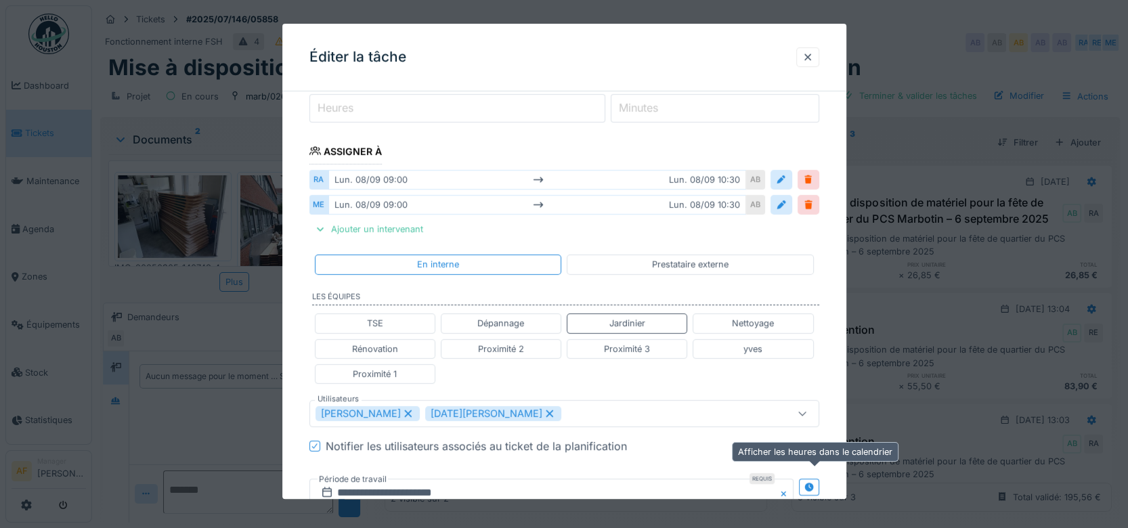
click at [814, 485] on icon at bounding box center [809, 487] width 11 height 9
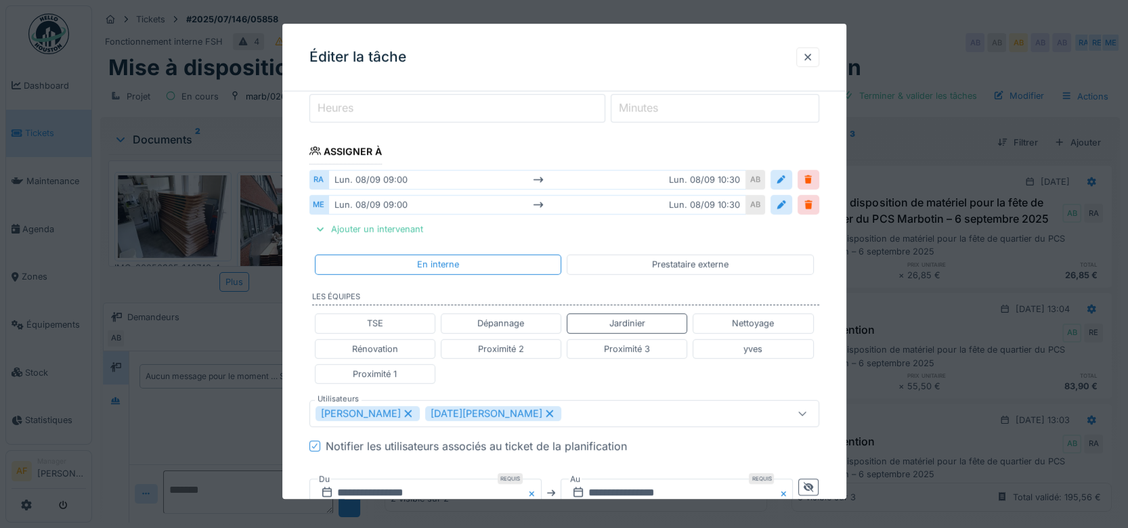
click at [660, 385] on div "TSE Dépannage Jardinier Nettoyage Rénovation Proximité 2 Proximité 3 yves Proxi…" at bounding box center [565, 349] width 510 height 81
click at [836, 460] on div "**********" at bounding box center [564, 382] width 564 height 919
click at [725, 444] on div "Notifier les utilisateurs associés au ticket de la planification" at bounding box center [573, 446] width 494 height 16
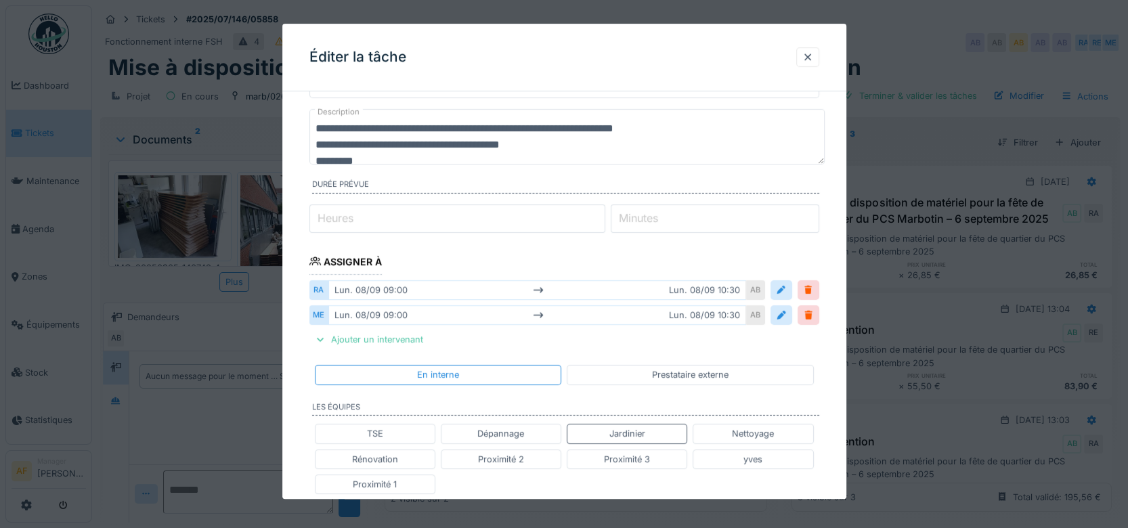
scroll to position [75, 0]
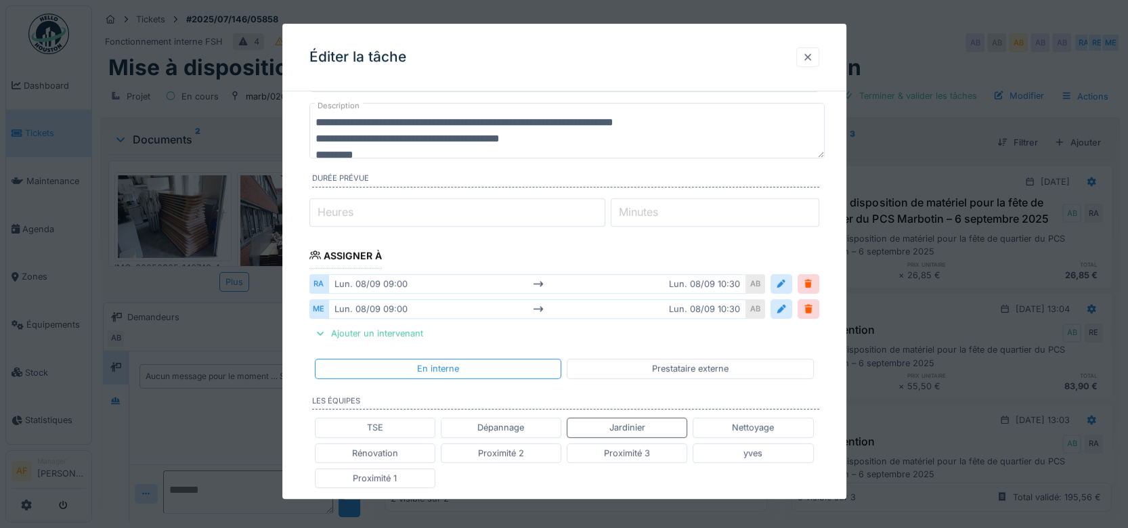
click at [813, 61] on div at bounding box center [808, 57] width 11 height 13
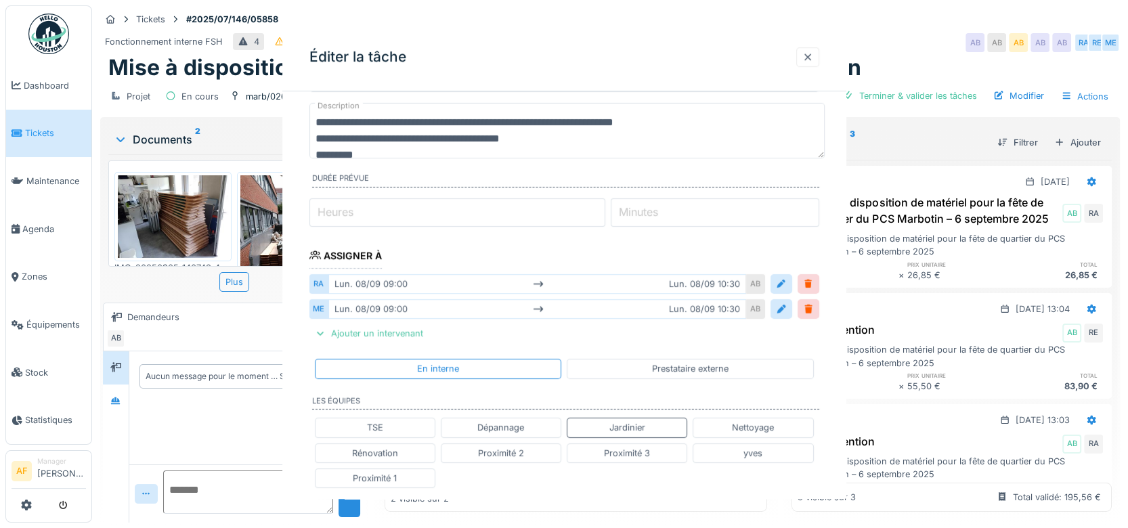
scroll to position [0, 0]
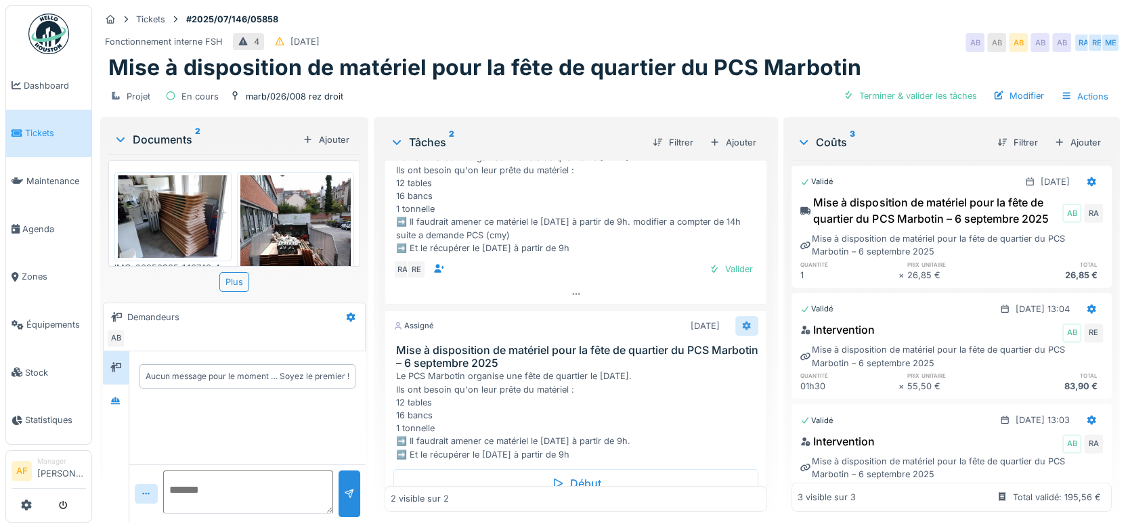
click at [743, 322] on icon at bounding box center [747, 325] width 9 height 9
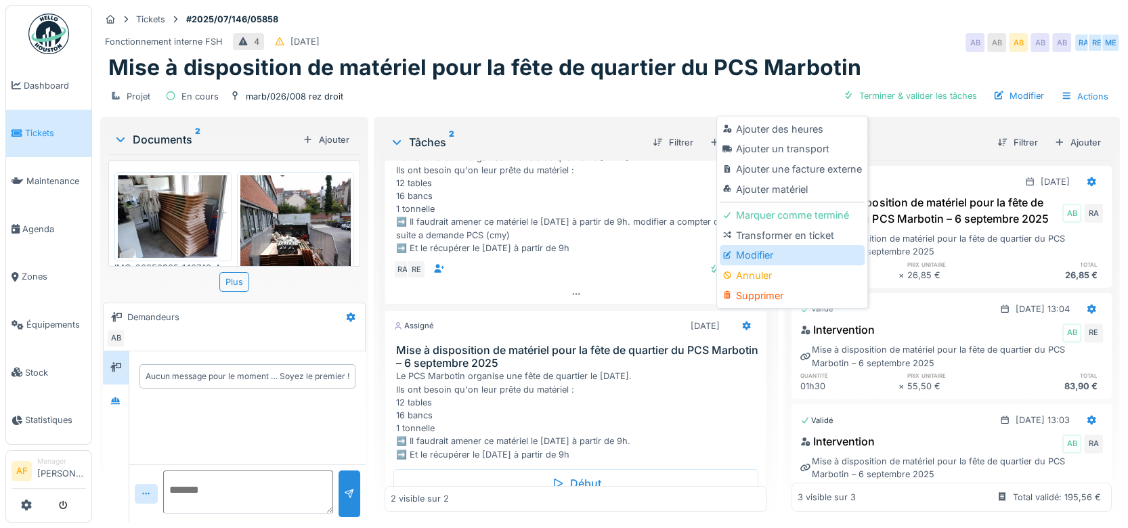
click at [750, 255] on div "Modifier" at bounding box center [792, 255] width 144 height 20
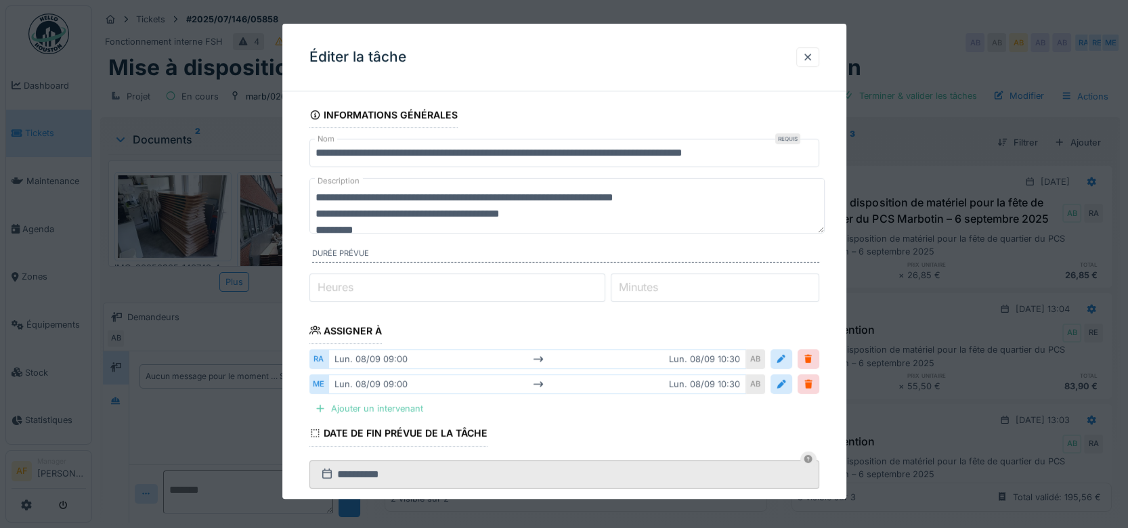
click at [364, 408] on div "Ajouter un intervenant" at bounding box center [369, 409] width 119 height 18
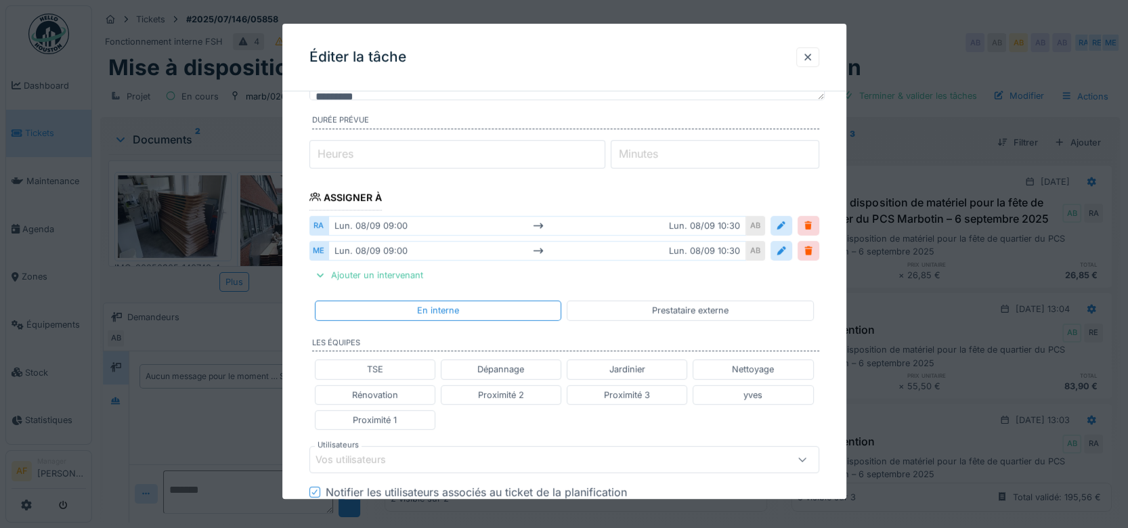
scroll to position [150, 0]
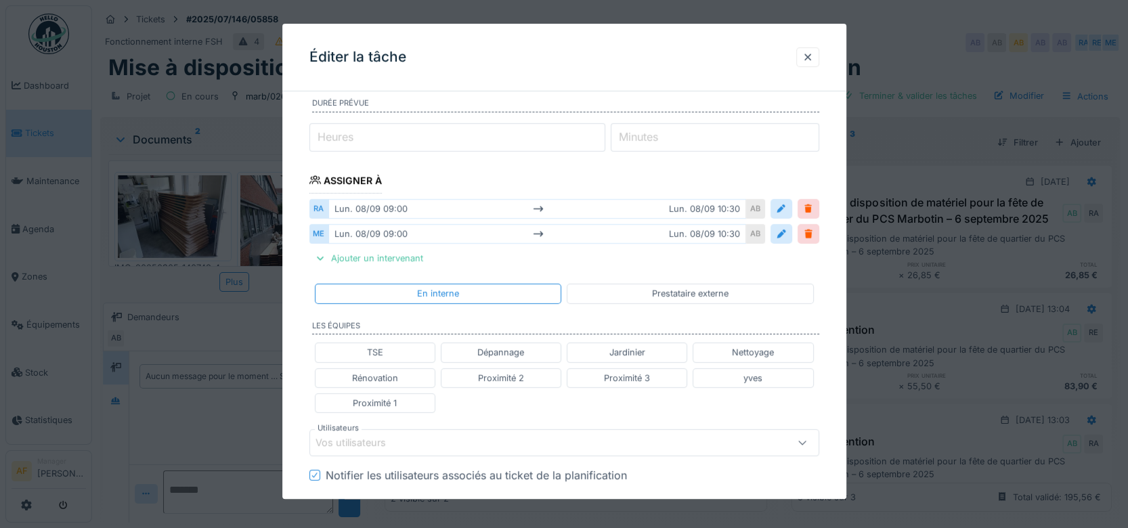
click at [645, 355] on div "Jardinier" at bounding box center [628, 353] width 36 height 13
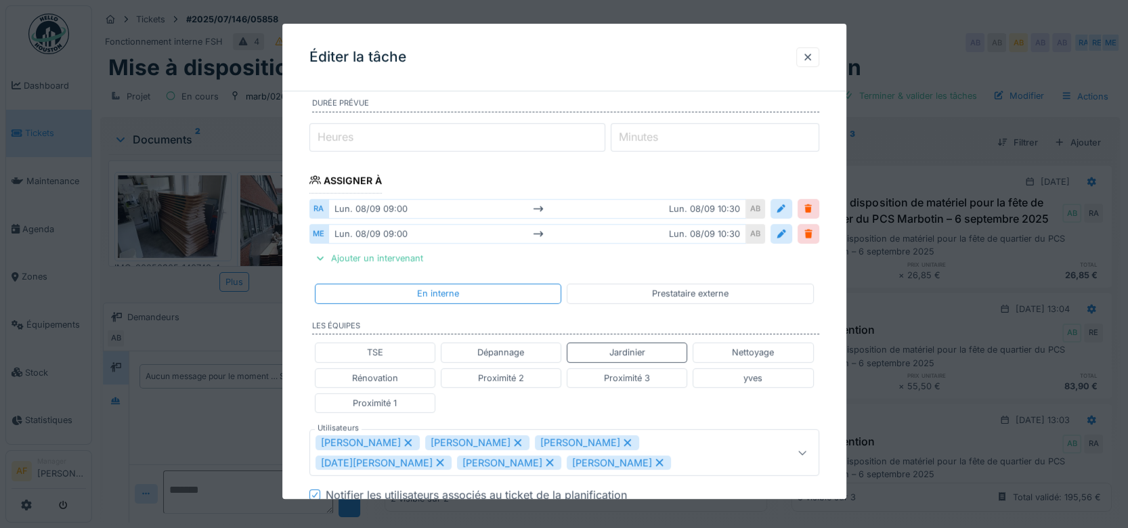
click at [512, 440] on icon at bounding box center [518, 442] width 12 height 9
click at [512, 438] on icon at bounding box center [518, 442] width 12 height 9
click at [654, 442] on icon at bounding box center [660, 442] width 12 height 9
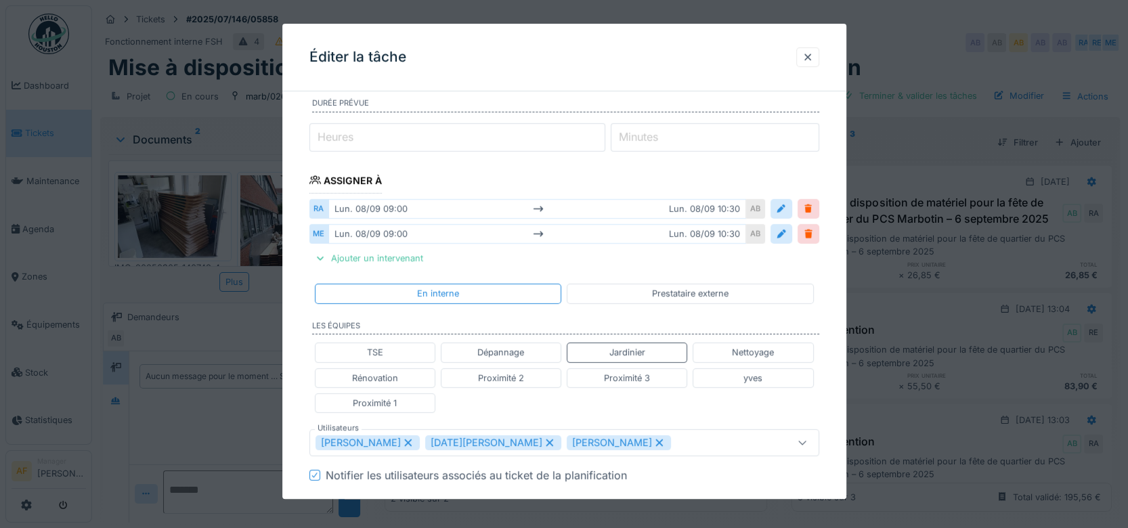
click at [654, 438] on icon at bounding box center [660, 442] width 12 height 9
type input "**********"
click at [742, 469] on div "Notifier les utilisateurs associés au ticket de la planification" at bounding box center [573, 475] width 494 height 16
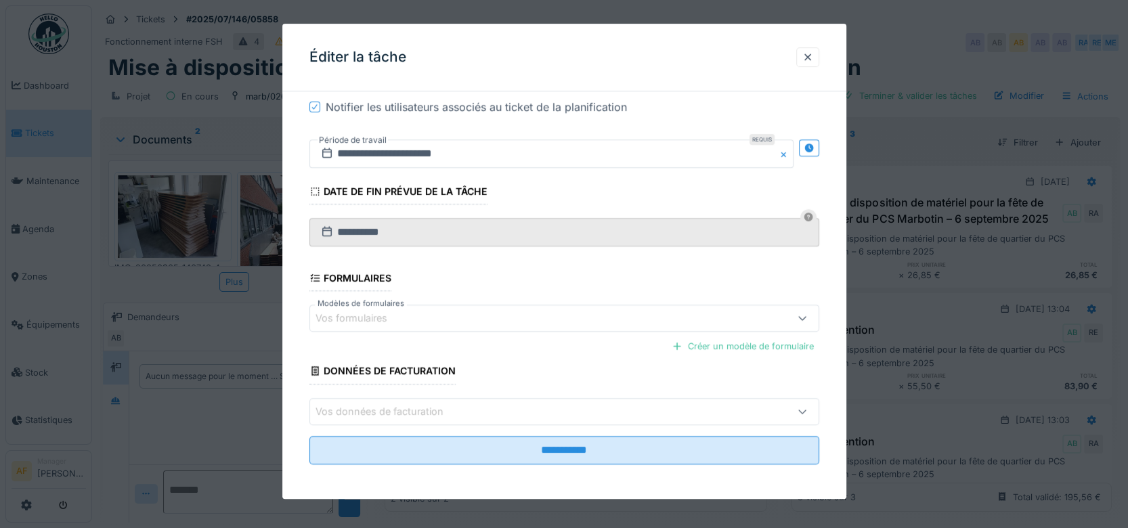
scroll to position [520, 0]
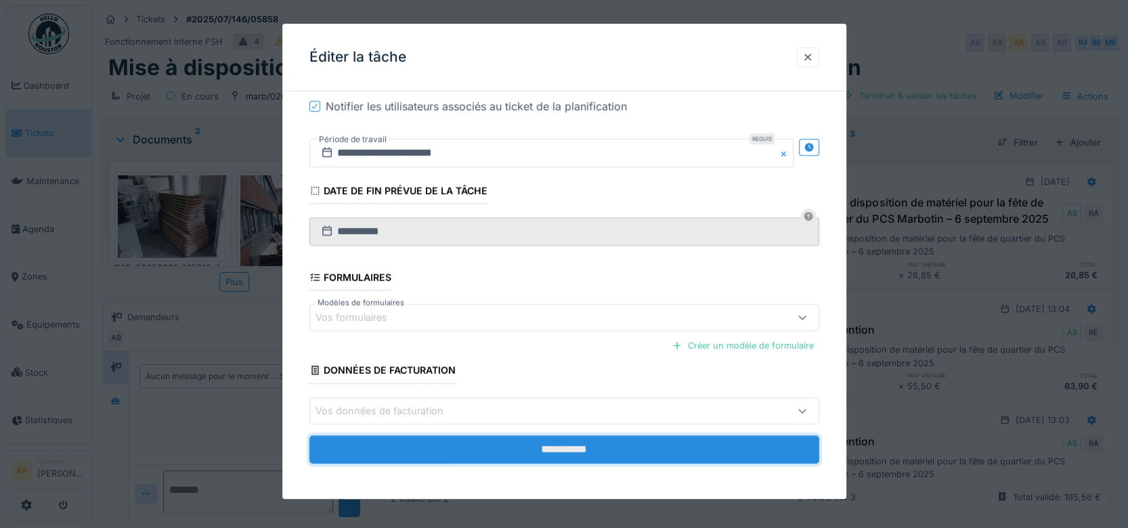
click at [578, 444] on input "**********" at bounding box center [565, 450] width 510 height 28
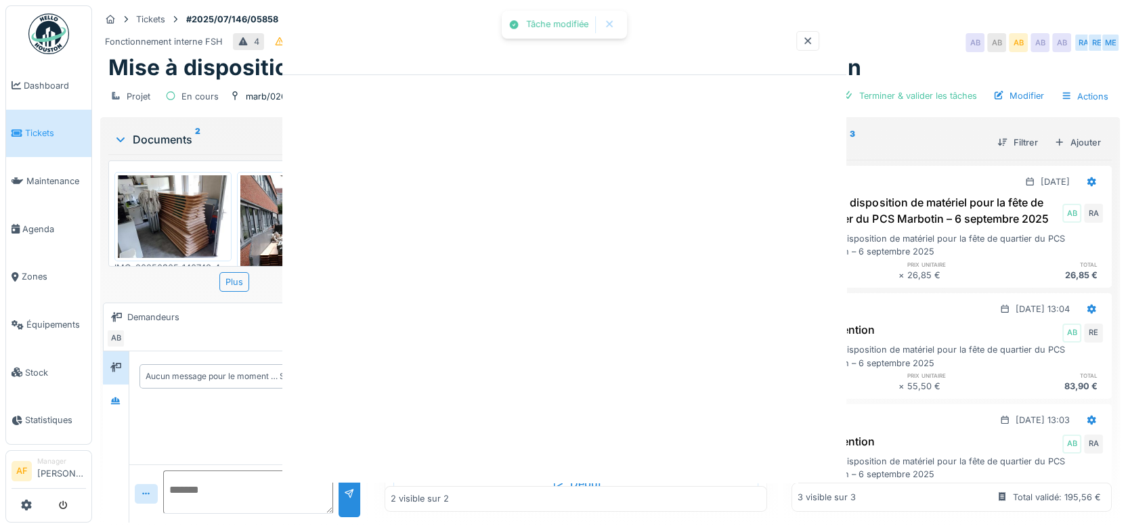
scroll to position [0, 0]
click at [578, 444] on div at bounding box center [564, 264] width 1128 height 528
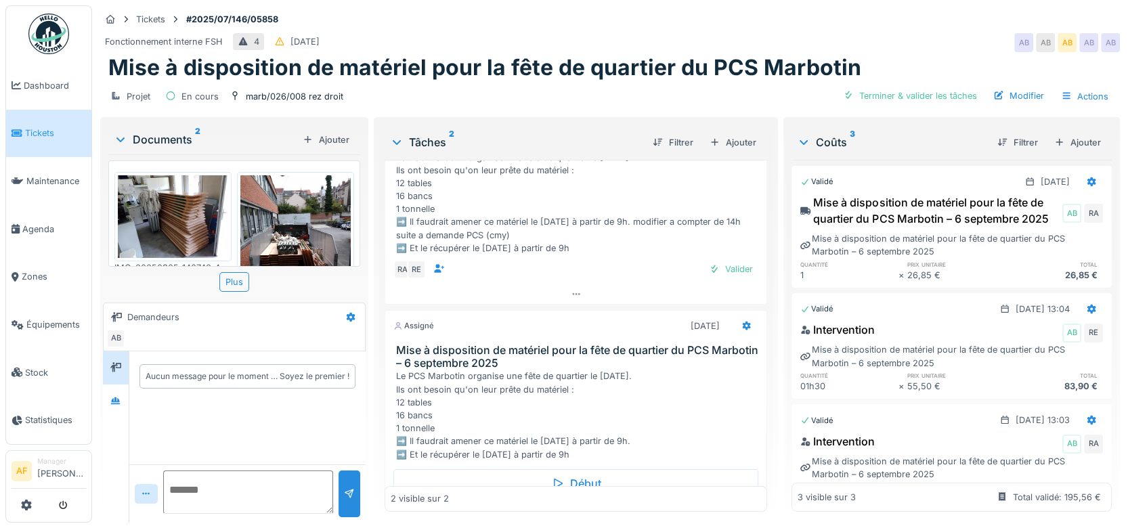
click at [641, 389] on div "Le PCS Marbotin organise une fête de quartier le samedi 6 septembre 2025. Ils o…" at bounding box center [579, 415] width 366 height 91
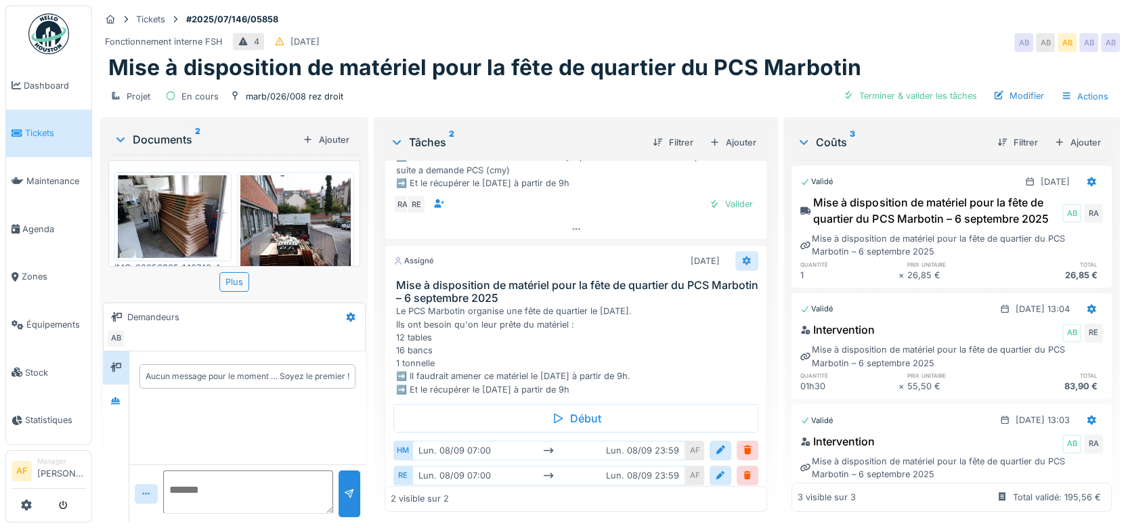
click at [743, 256] on icon at bounding box center [747, 260] width 9 height 9
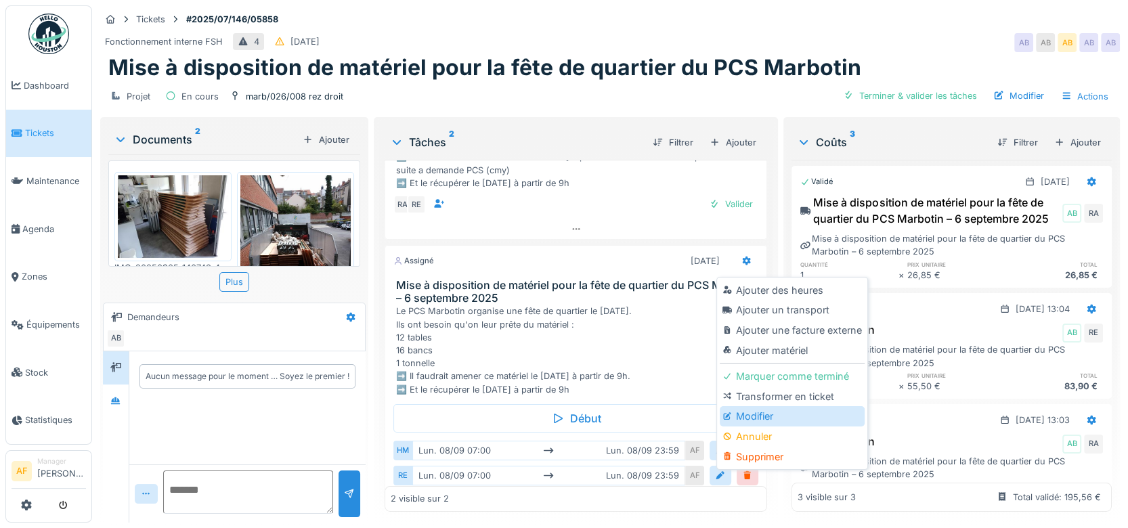
click at [762, 406] on div "Modifier" at bounding box center [792, 416] width 144 height 20
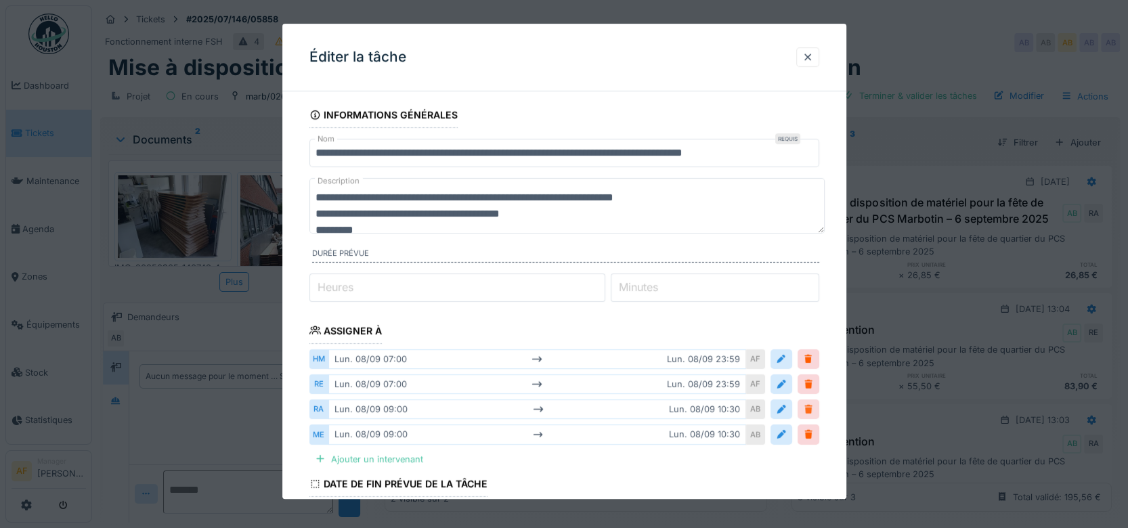
click at [814, 408] on div at bounding box center [808, 409] width 11 height 13
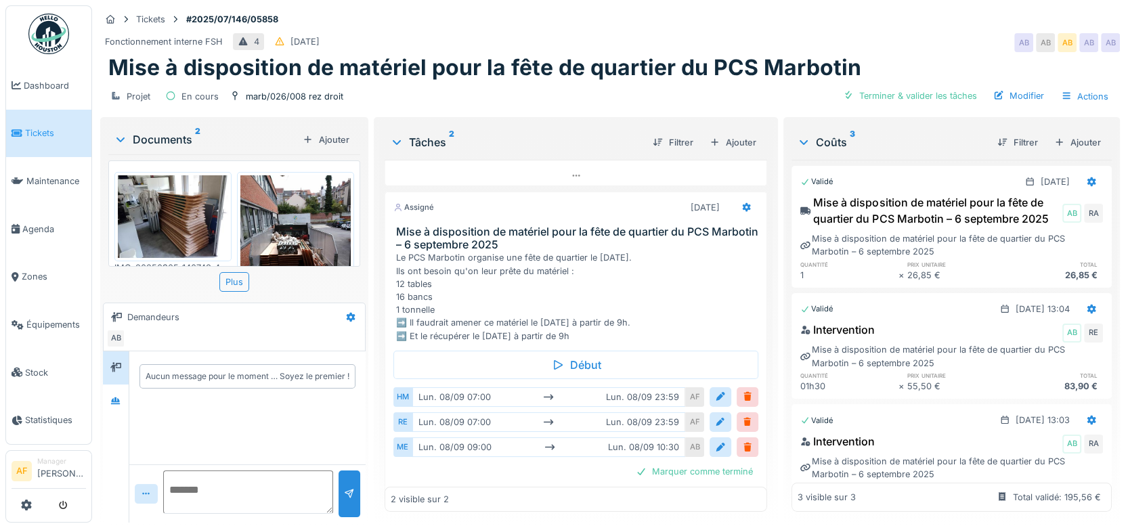
scroll to position [217, 0]
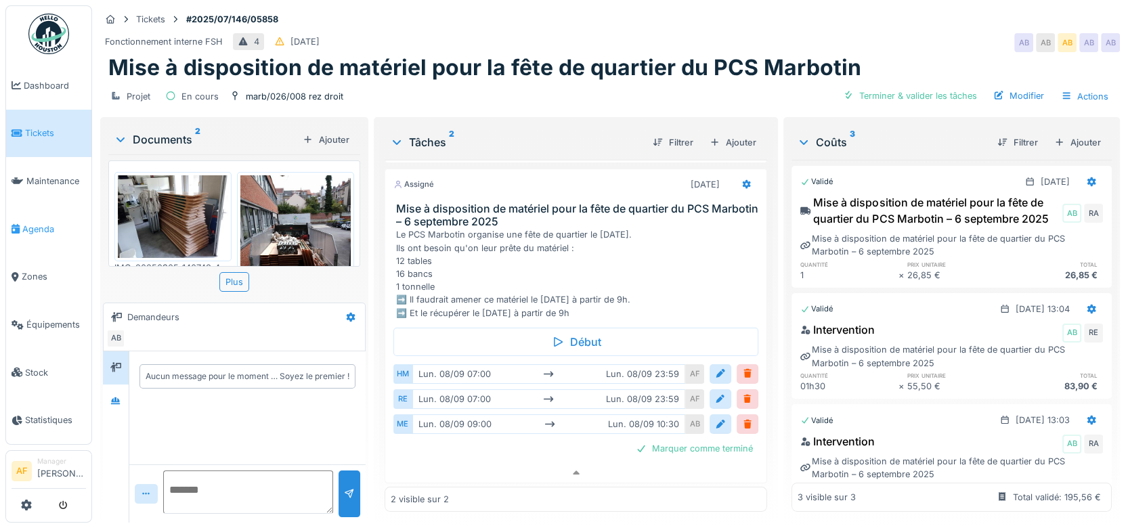
click at [45, 223] on span "Agenda" at bounding box center [54, 229] width 64 height 13
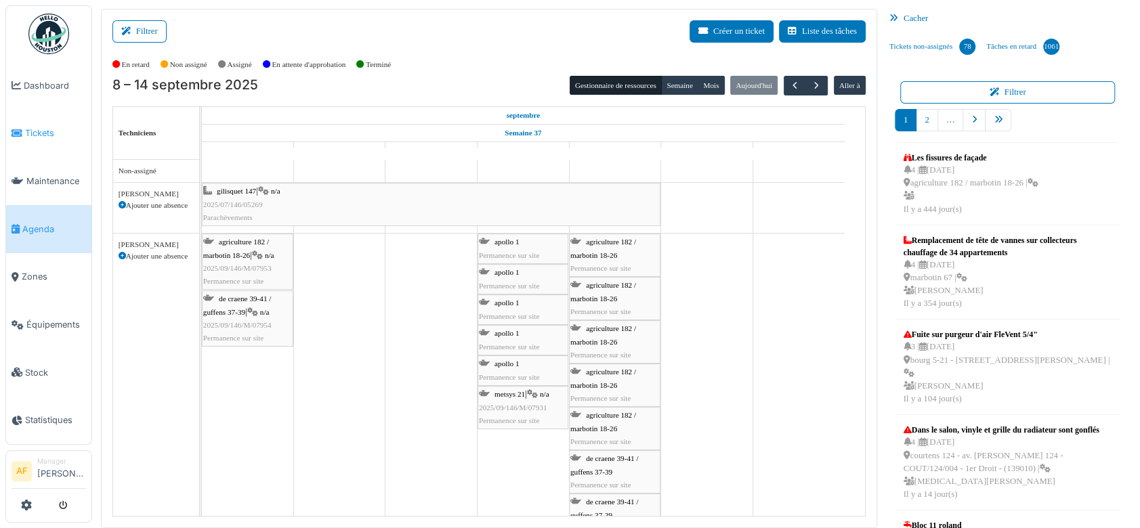
click at [37, 129] on span "Tickets" at bounding box center [55, 133] width 61 height 13
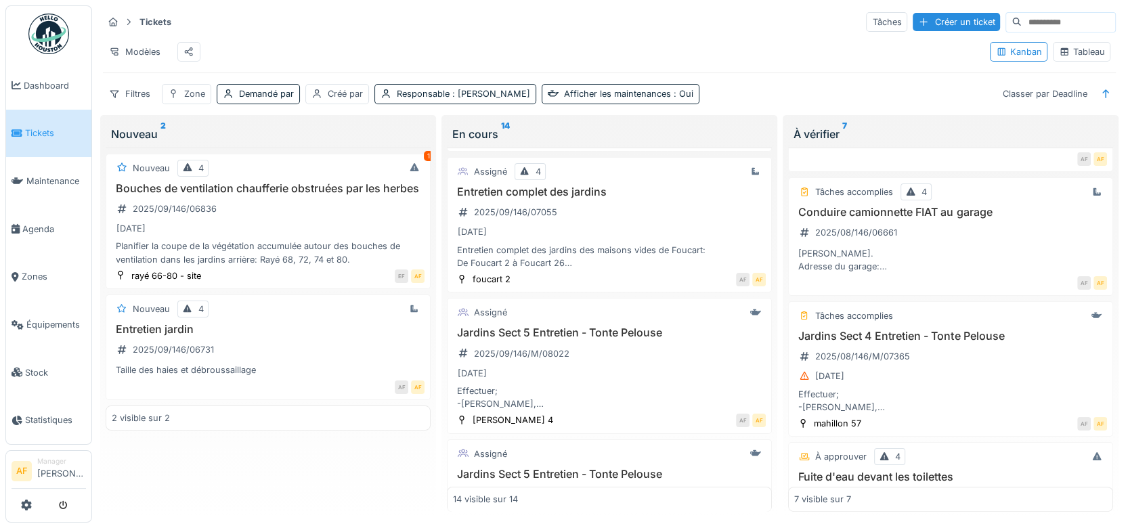
scroll to position [1370, 0]
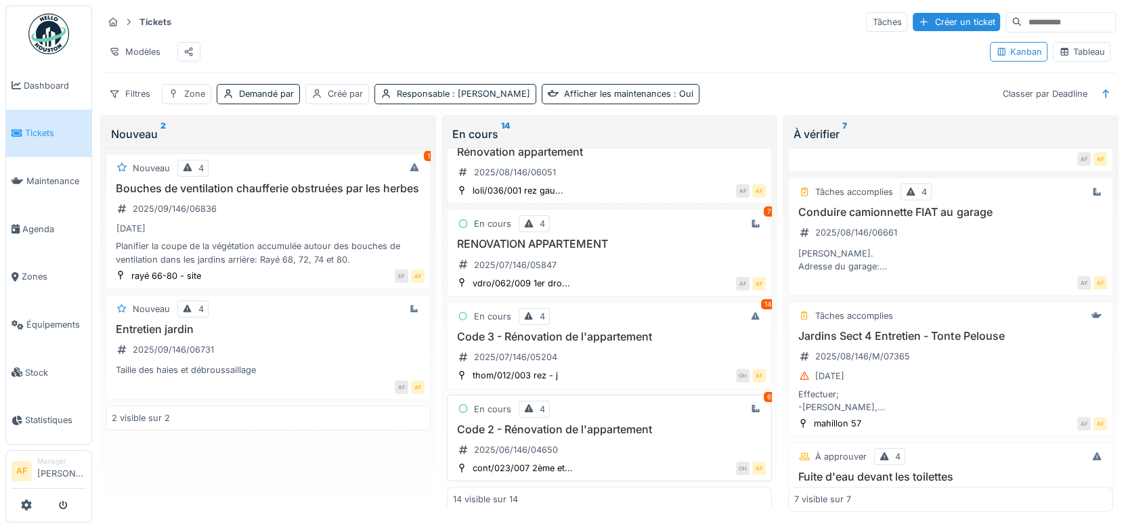
click at [581, 461] on div "OH AF" at bounding box center [673, 468] width 186 height 14
click at [569, 423] on h3 "Code 2 - Rénovation de l'appartement" at bounding box center [609, 429] width 313 height 13
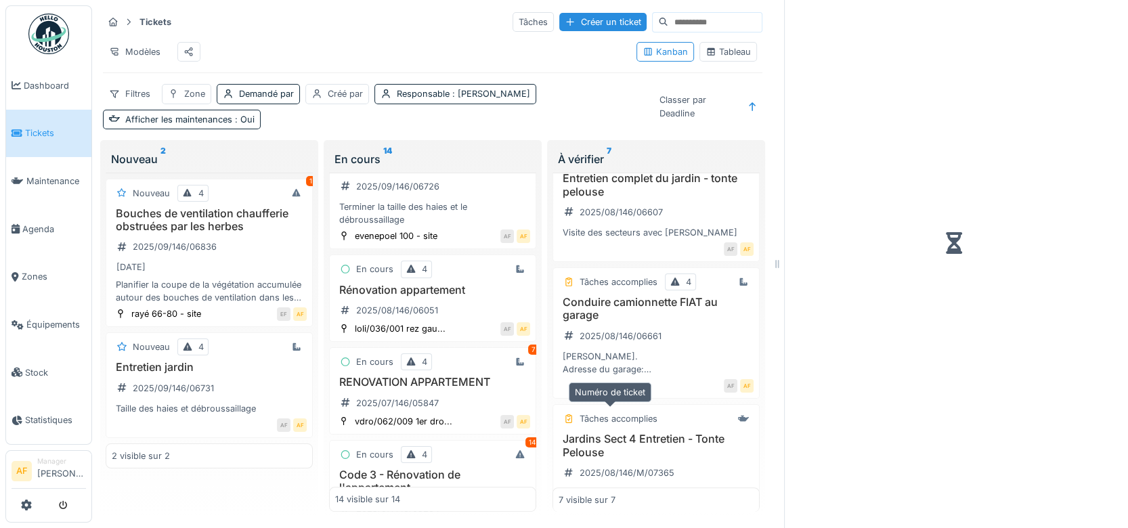
scroll to position [498, 0]
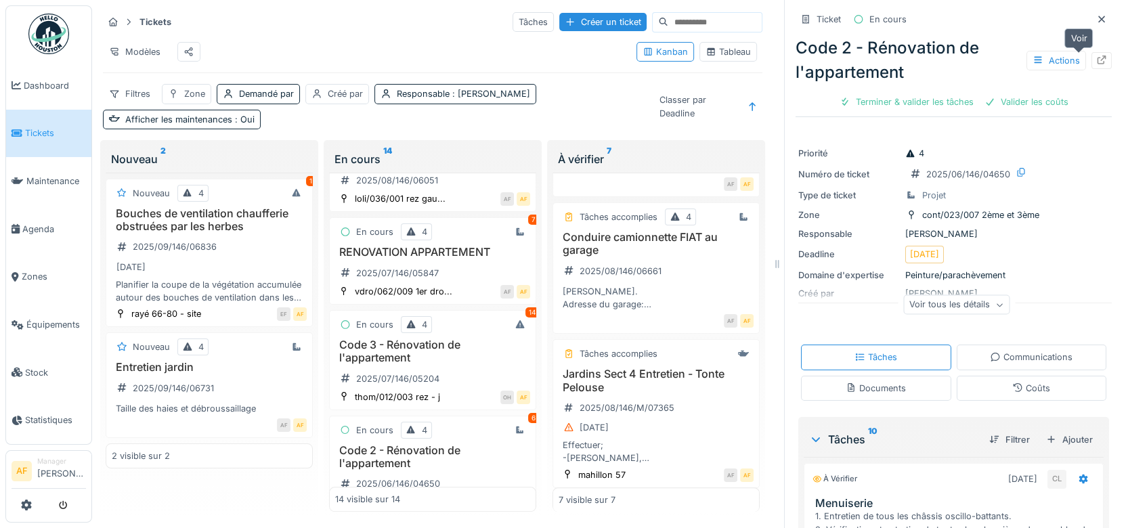
click at [1097, 66] on div at bounding box center [1102, 60] width 11 height 13
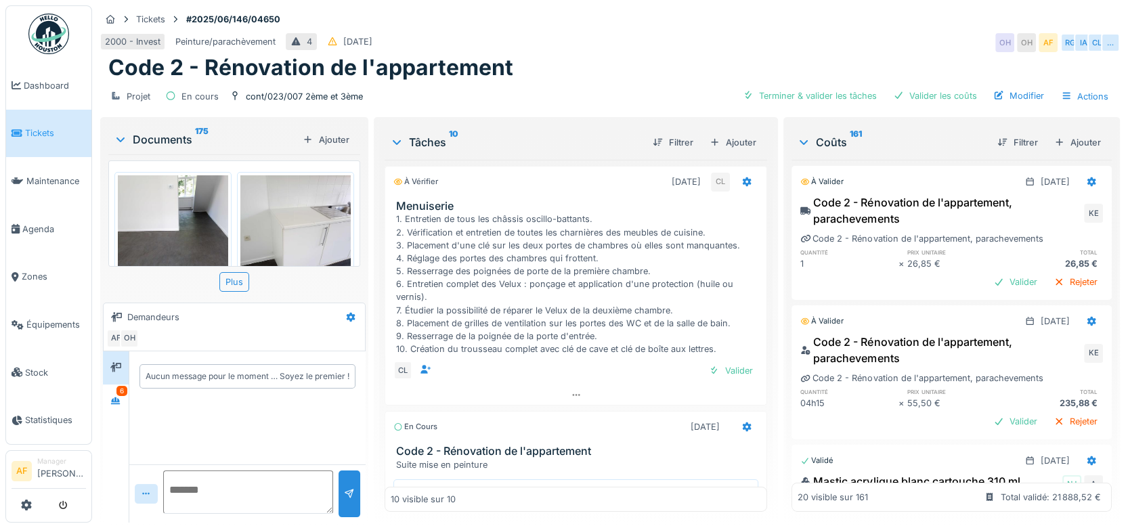
click at [48, 133] on span "Tickets" at bounding box center [55, 133] width 61 height 13
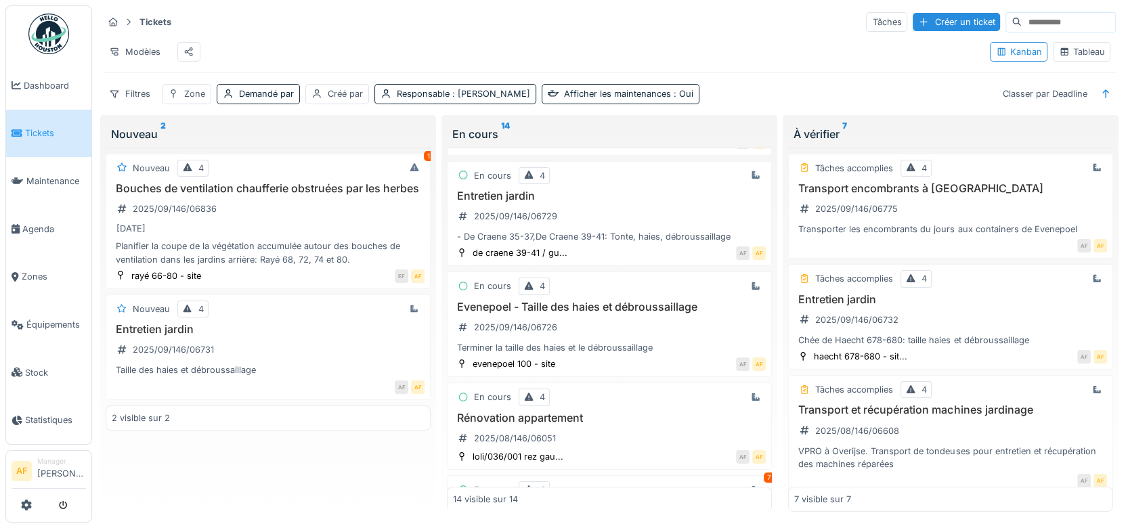
scroll to position [1084, 0]
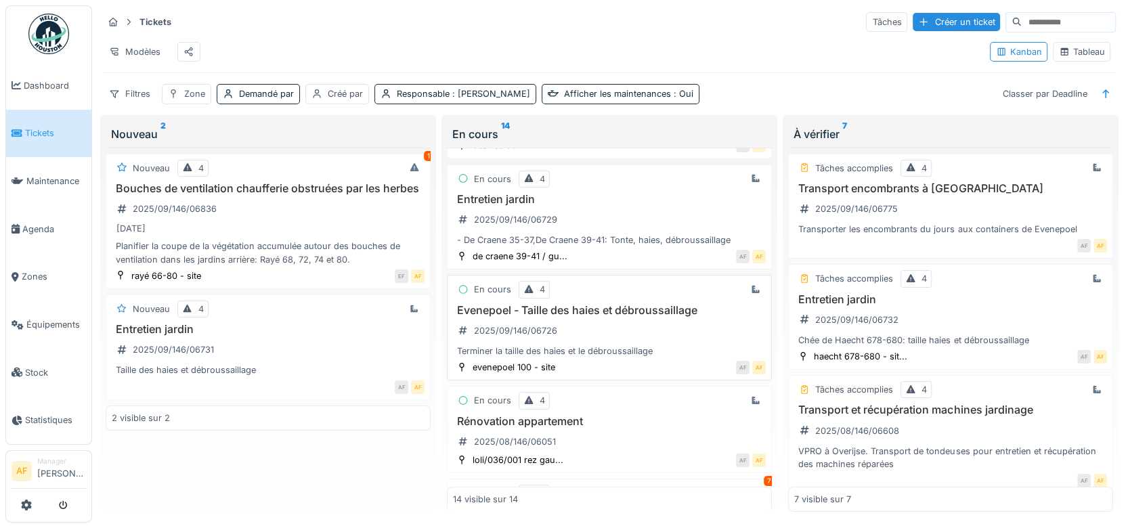
click at [603, 316] on h3 "Evenepoel - Taille des haies et débroussaillage" at bounding box center [609, 310] width 313 height 13
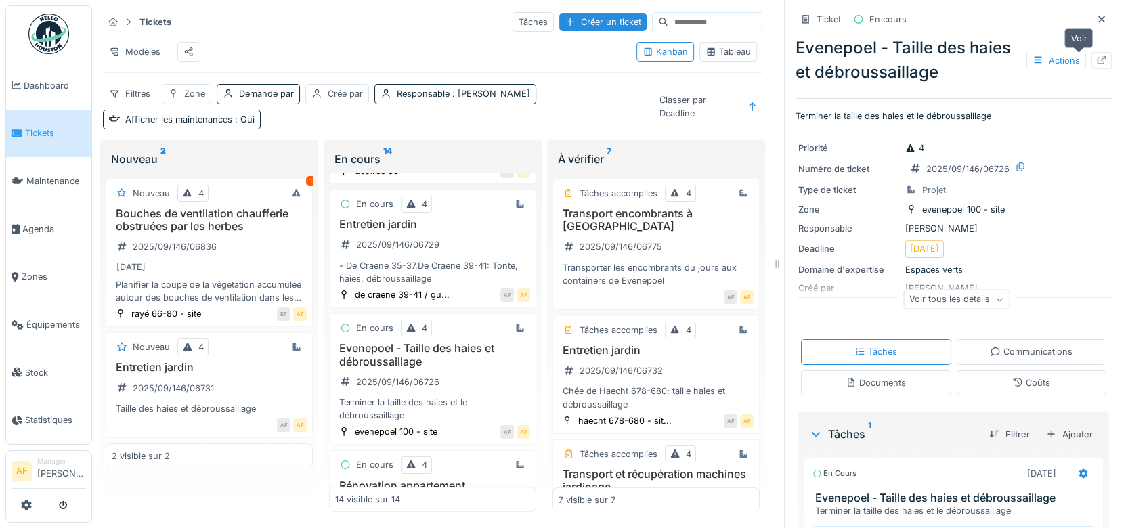
click at [1098, 56] on icon at bounding box center [1102, 60] width 9 height 9
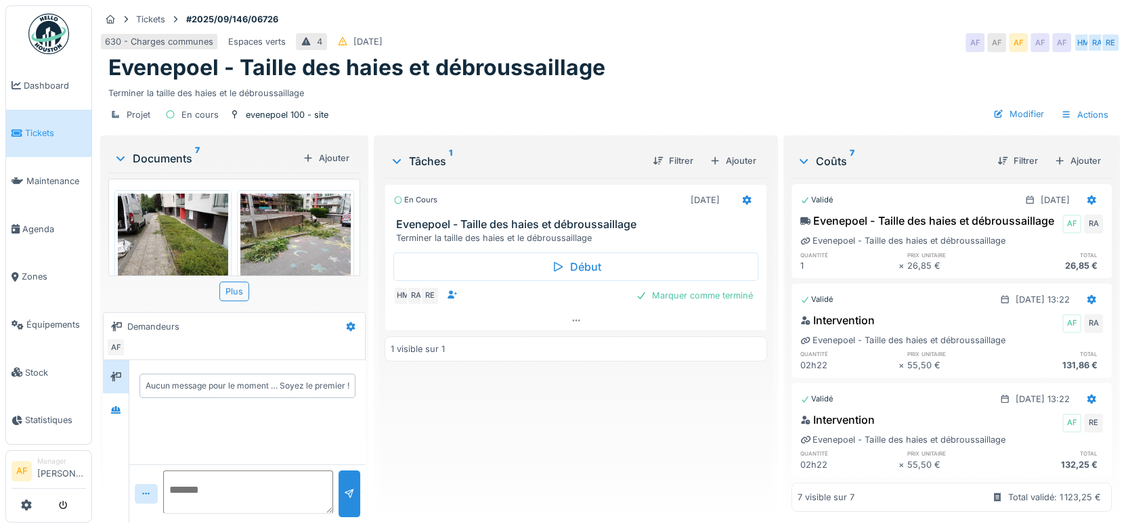
click at [60, 131] on span "Tickets" at bounding box center [55, 133] width 61 height 13
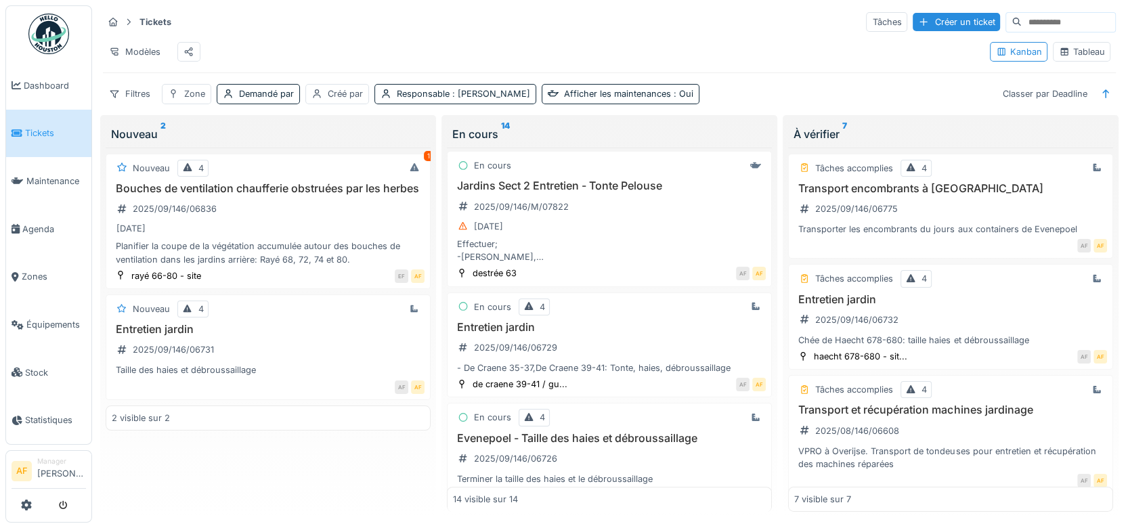
scroll to position [949, 0]
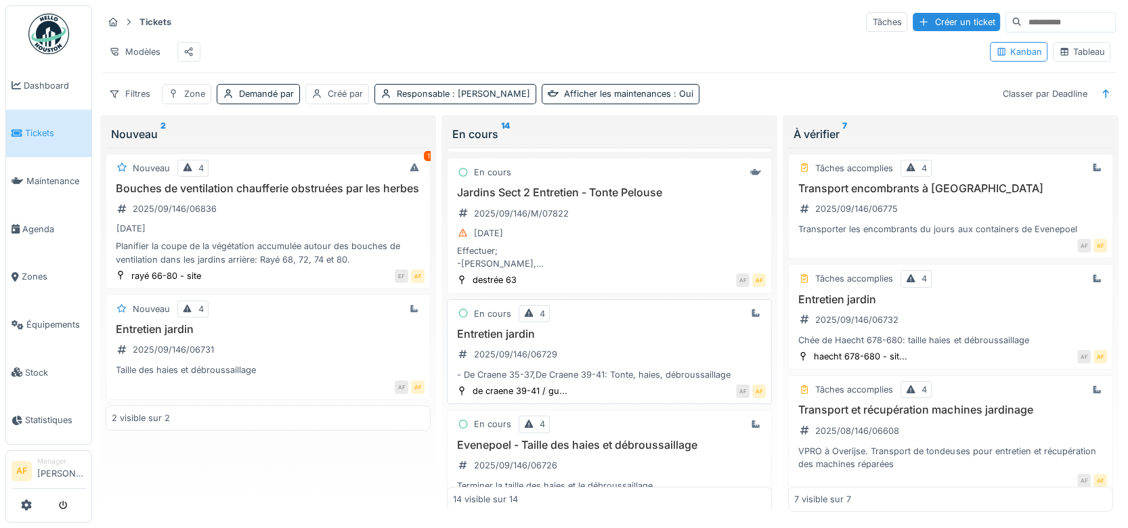
click at [521, 341] on h3 "Entretien jardin" at bounding box center [609, 334] width 313 height 13
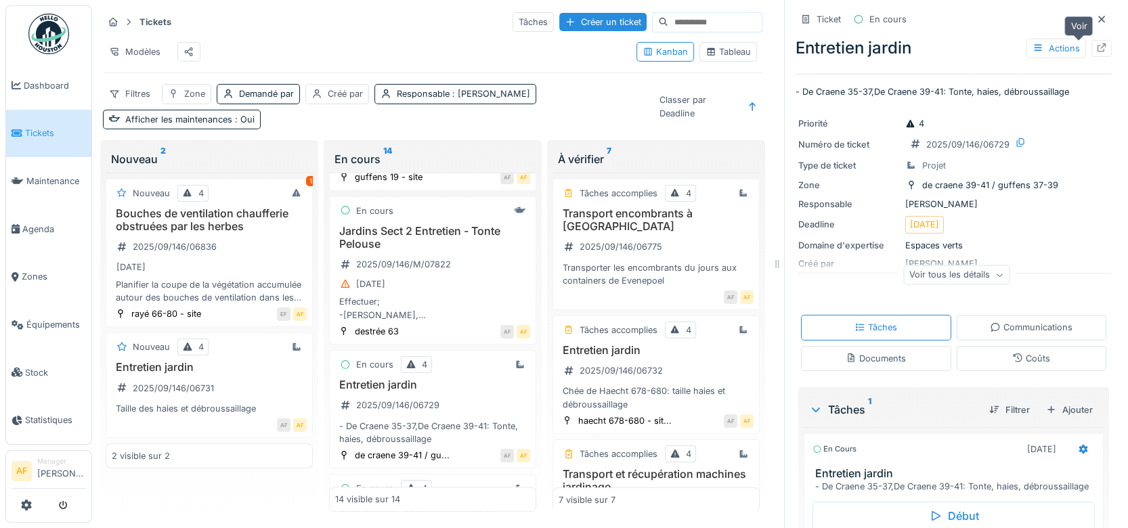
click at [1097, 46] on icon at bounding box center [1102, 47] width 11 height 9
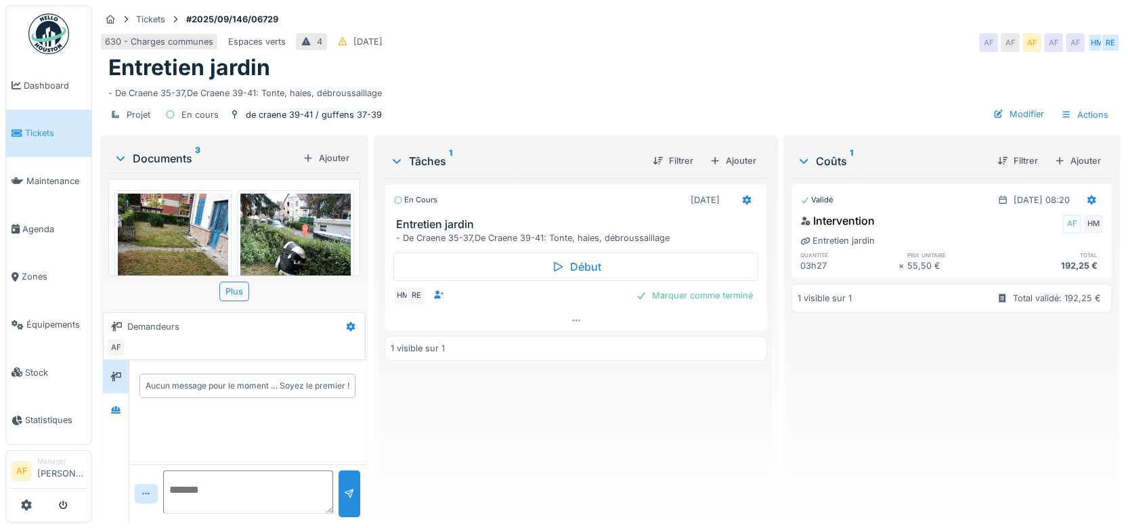
click at [47, 133] on span "Tickets" at bounding box center [55, 133] width 61 height 13
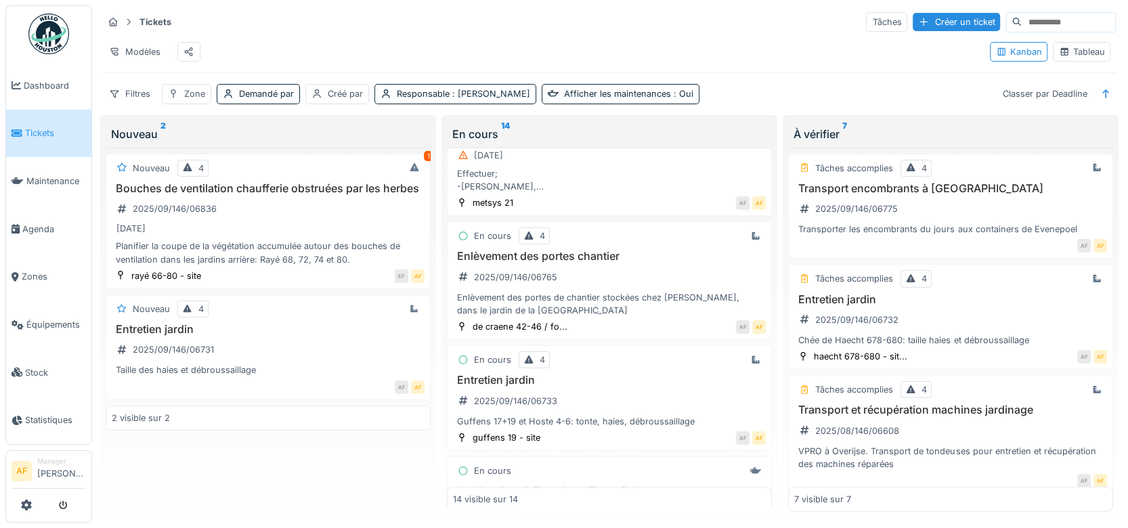
scroll to position [640, 0]
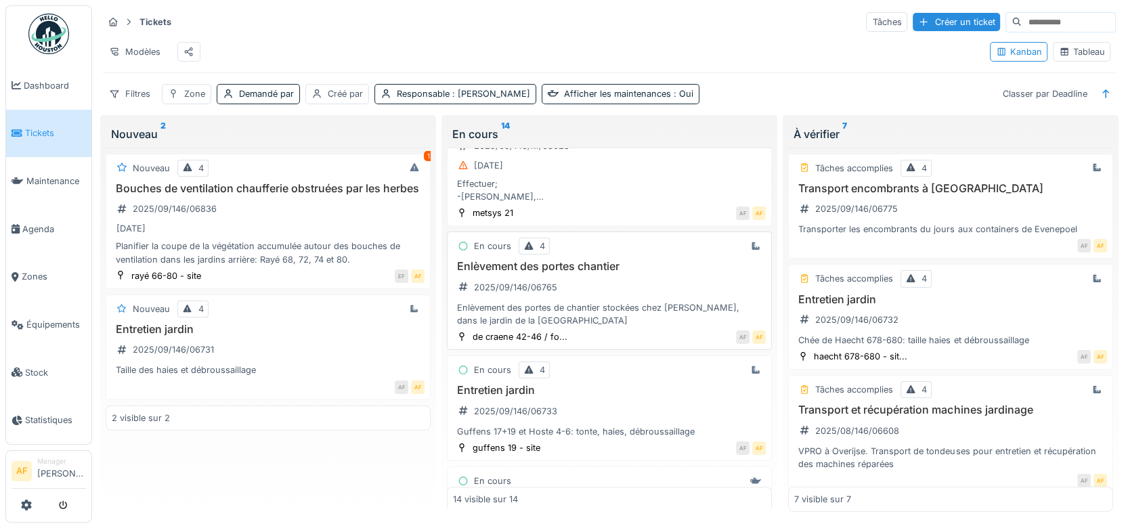
click at [587, 316] on div "Enlèvement des portes de chantier stockées chez Louis de Wael, dans le jardin d…" at bounding box center [609, 314] width 313 height 26
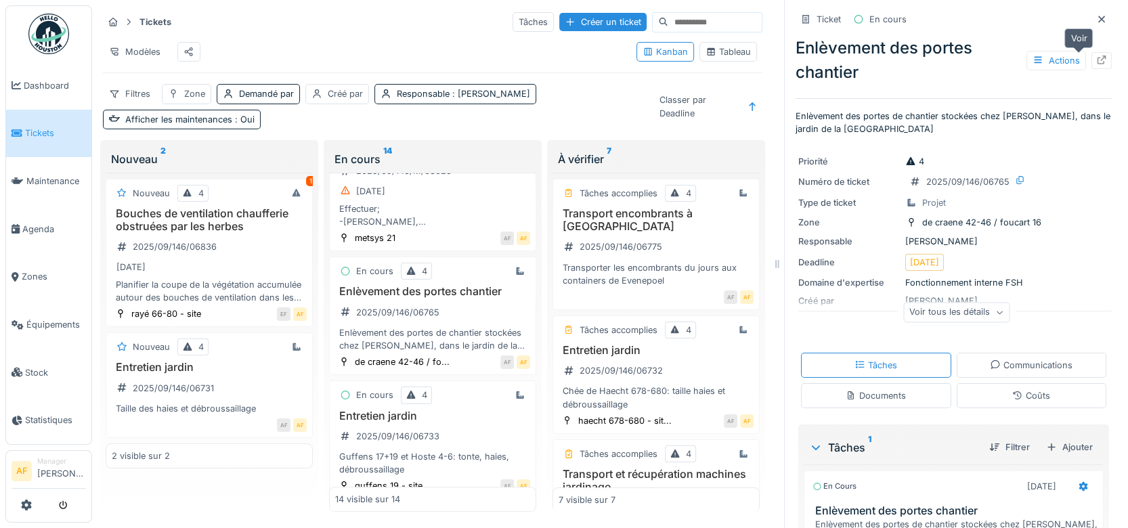
click at [1097, 56] on icon at bounding box center [1102, 60] width 11 height 9
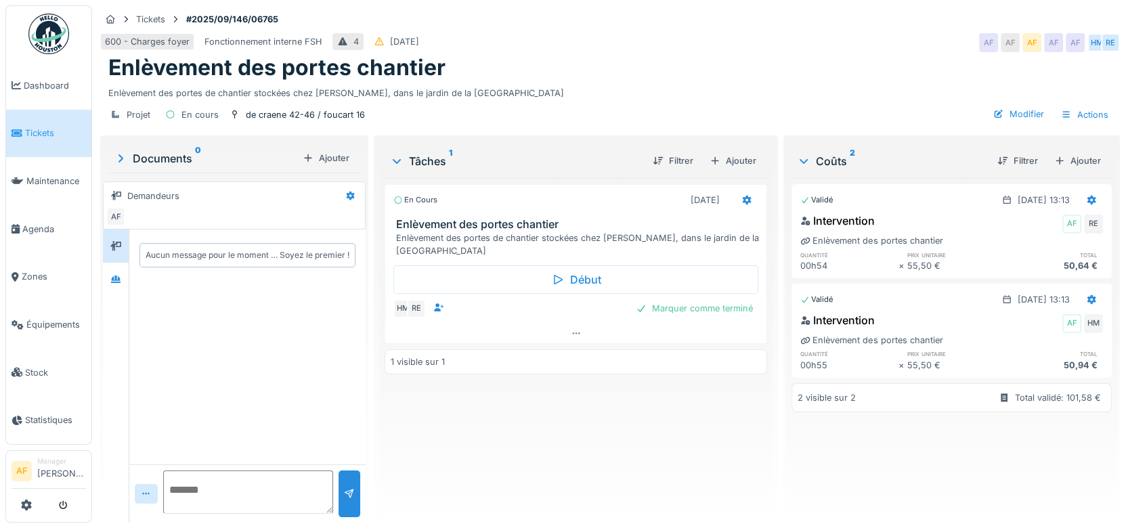
scroll to position [11, 0]
click at [69, 133] on span "Tickets" at bounding box center [55, 133] width 61 height 13
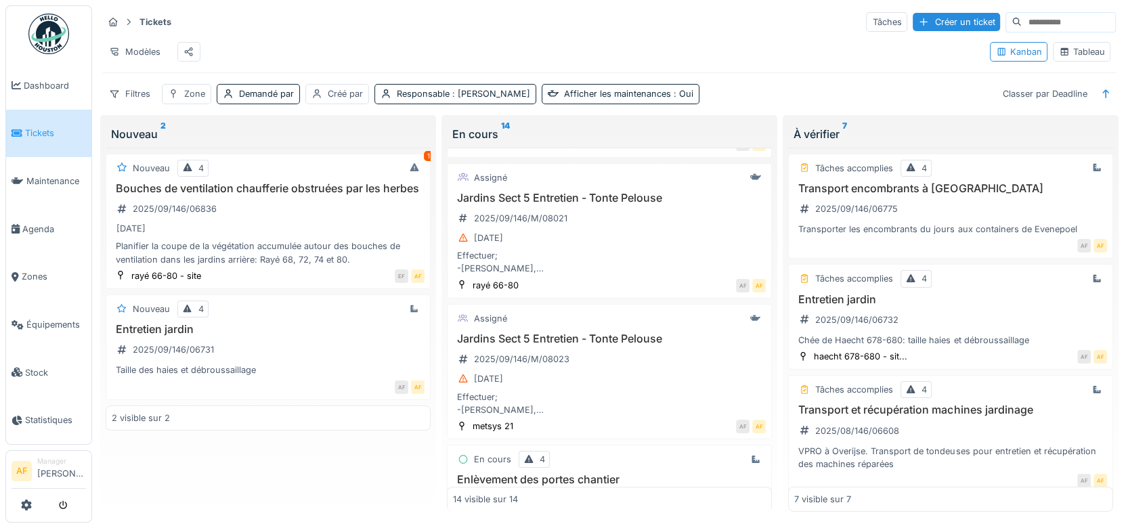
scroll to position [454, 0]
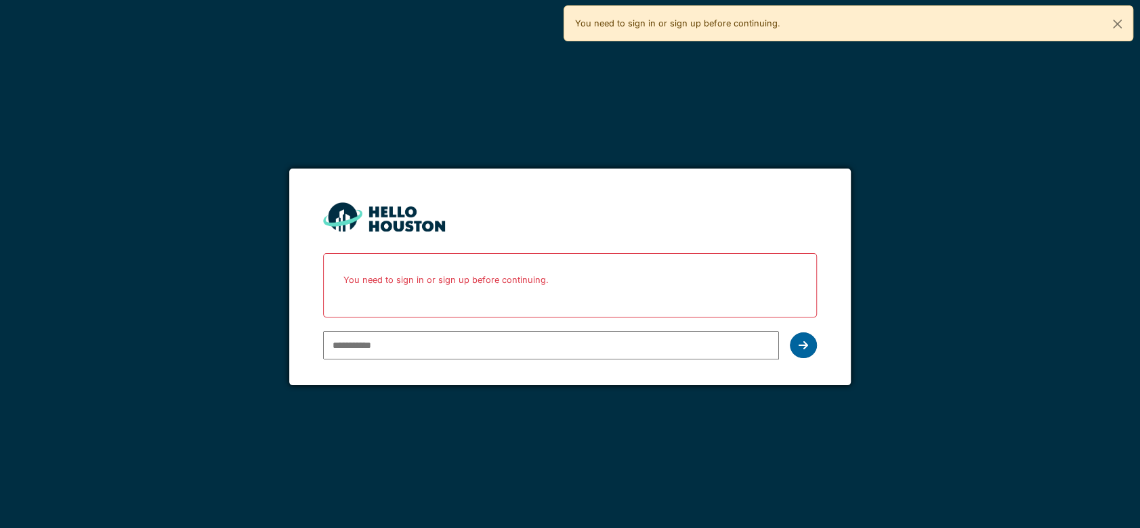
type input "**********"
click at [801, 349] on icon at bounding box center [803, 345] width 9 height 11
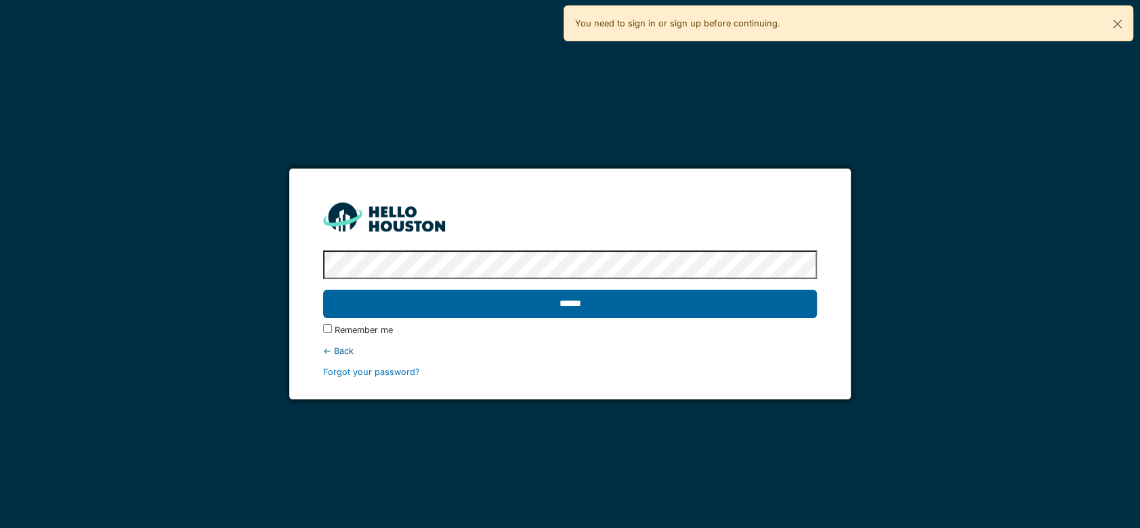
click at [588, 300] on input "******" at bounding box center [570, 304] width 494 height 28
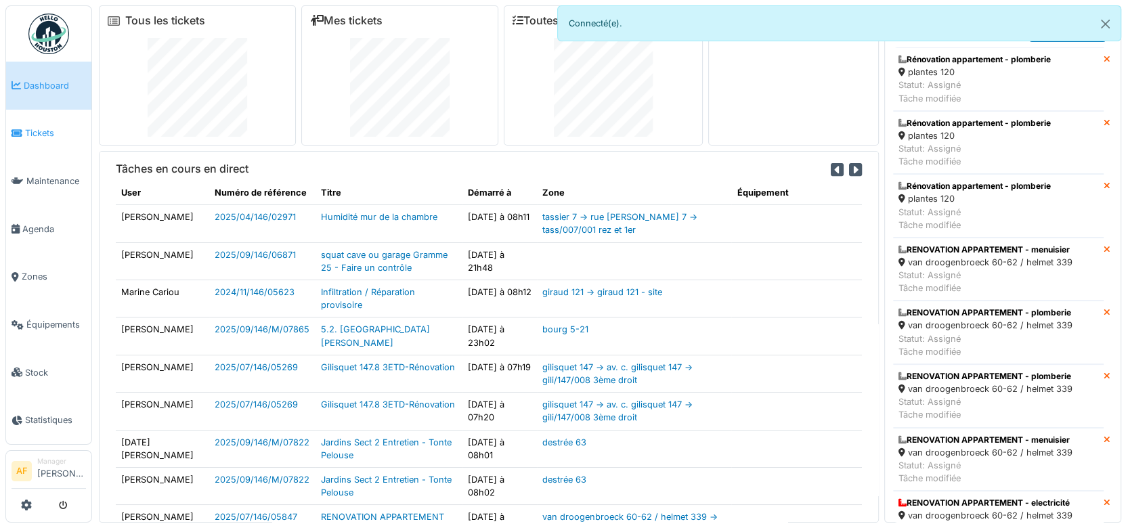
click at [37, 127] on span "Tickets" at bounding box center [55, 133] width 61 height 13
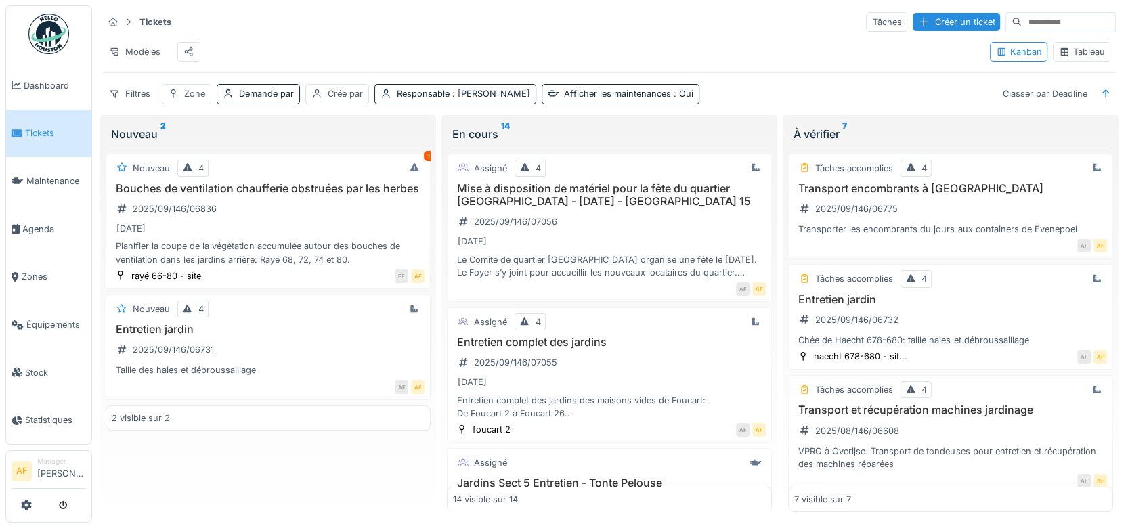
click at [348, 46] on div "Modèles" at bounding box center [541, 52] width 876 height 30
click at [701, 51] on div "Modèles" at bounding box center [541, 52] width 876 height 30
click at [627, 58] on div "Modèles" at bounding box center [541, 52] width 876 height 30
click at [383, 49] on div "Modèles" at bounding box center [541, 52] width 876 height 30
